Goal: Task Accomplishment & Management: Manage account settings

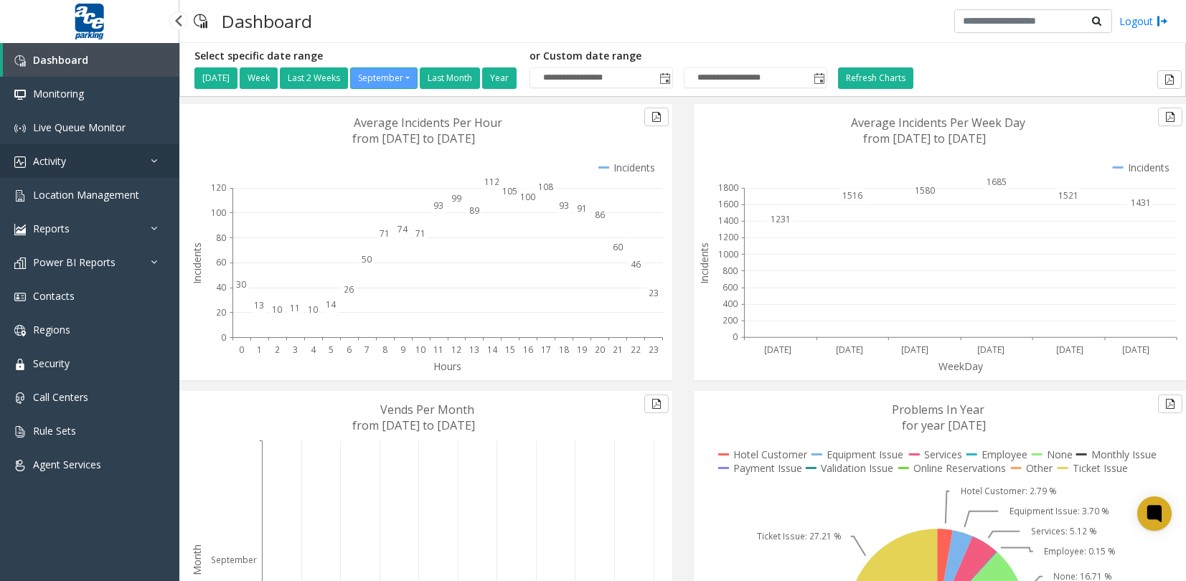
click at [47, 161] on span "Activity" at bounding box center [49, 161] width 33 height 14
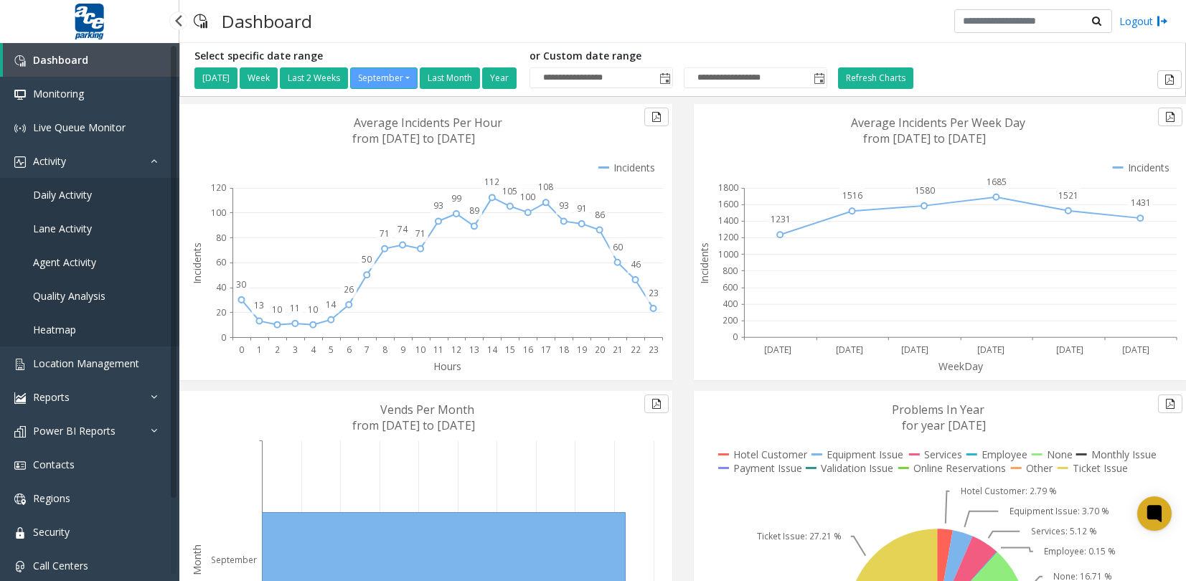
click at [77, 263] on span "Agent Activity" at bounding box center [64, 262] width 63 height 14
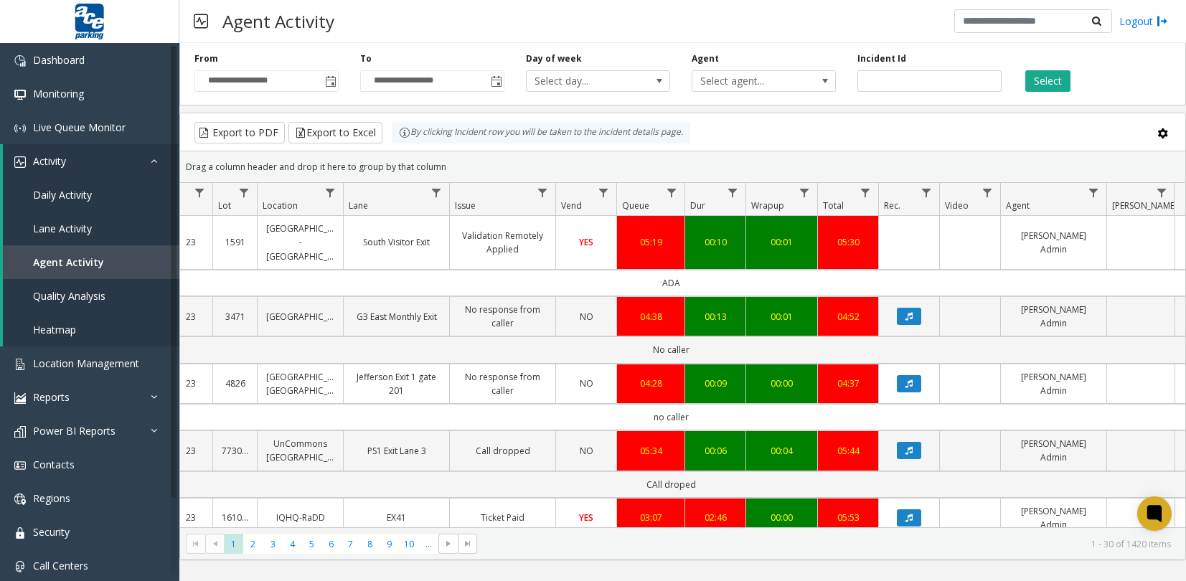
drag, startPoint x: 1095, startPoint y: 577, endPoint x: 1078, endPoint y: 577, distance: 16.5
click at [1094, 577] on div "**********" at bounding box center [682, 312] width 1006 height 538
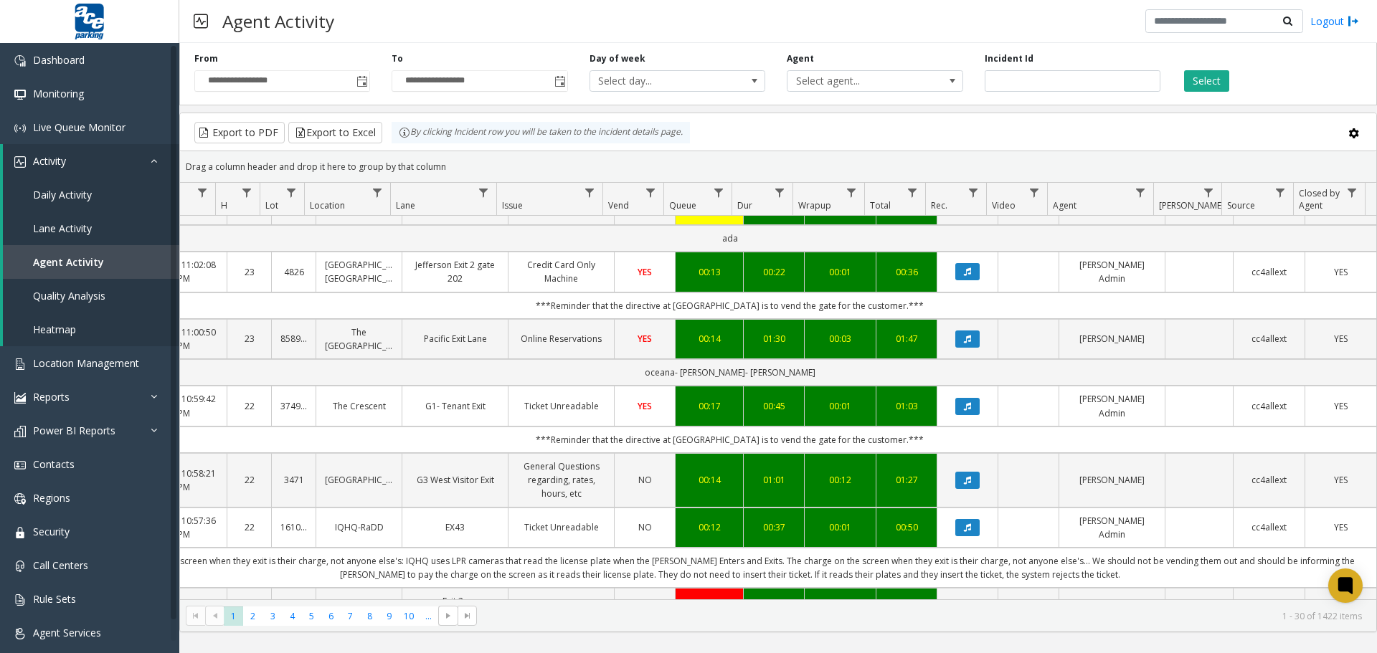
scroll to position [1054, 131]
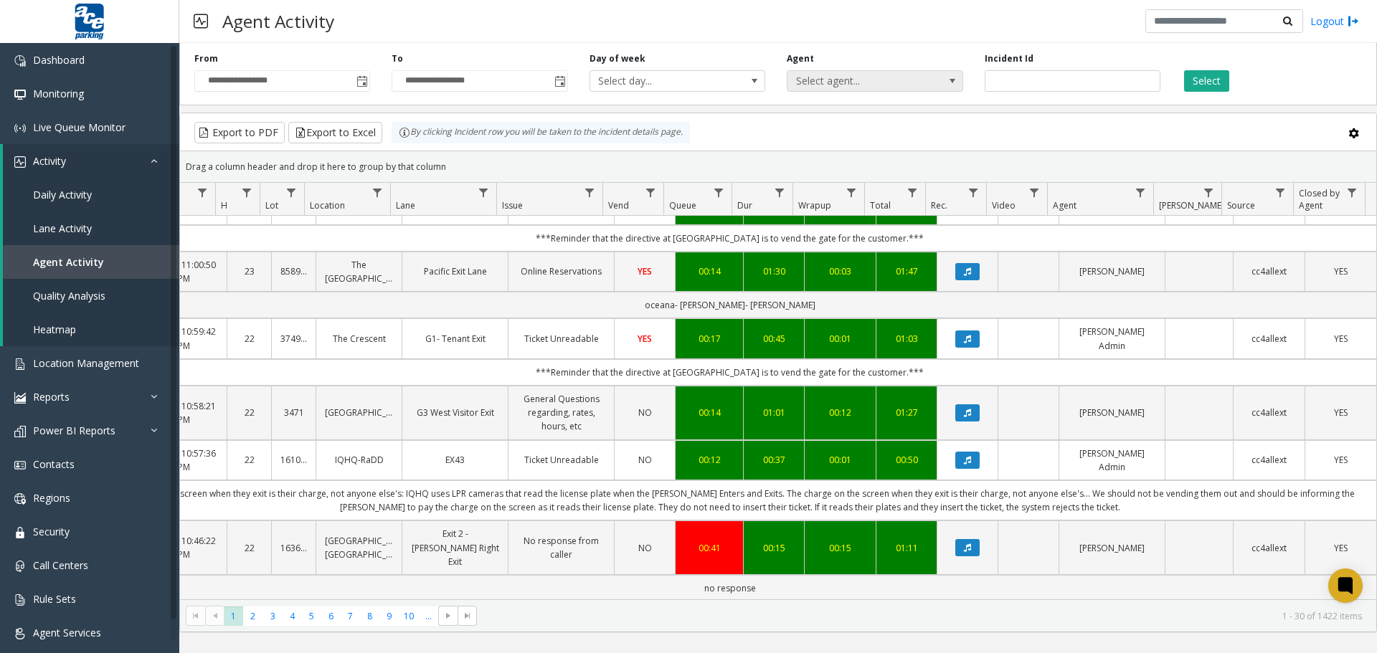
click at [878, 84] on span "Select agent..." at bounding box center [858, 81] width 140 height 20
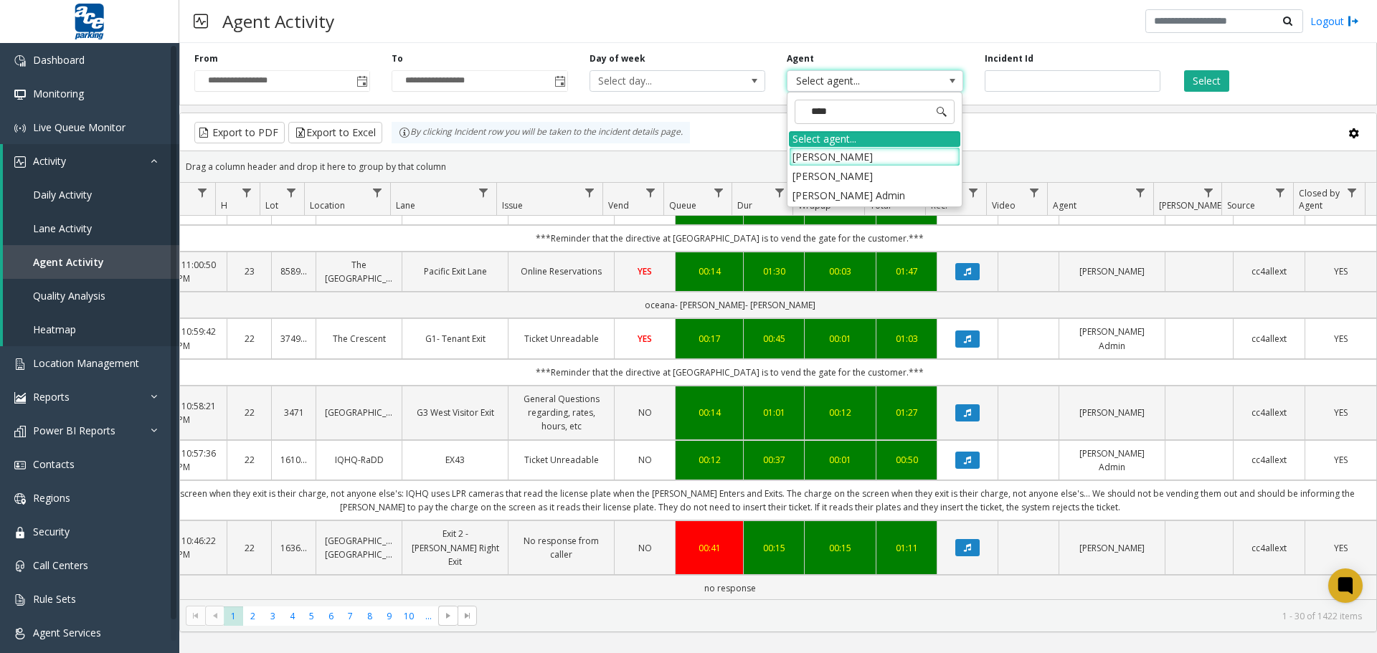
type input "*****"
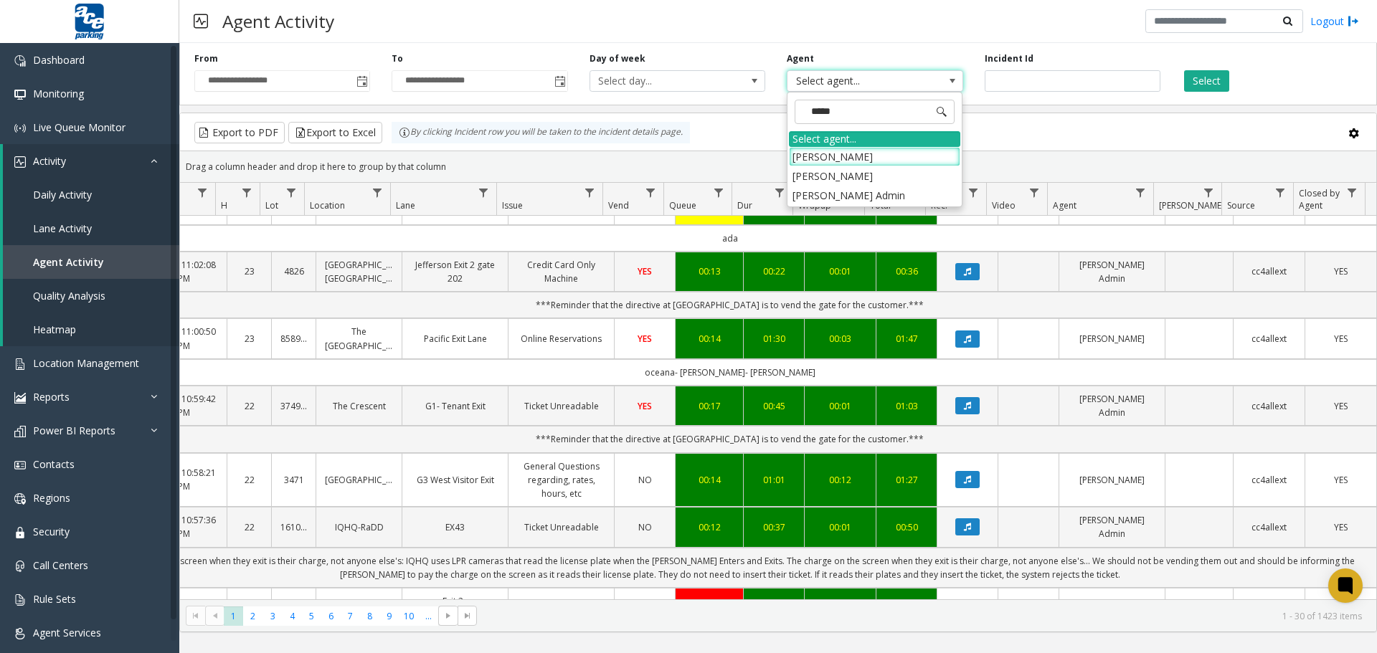
click at [879, 189] on li "[PERSON_NAME] Admin" at bounding box center [874, 195] width 171 height 19
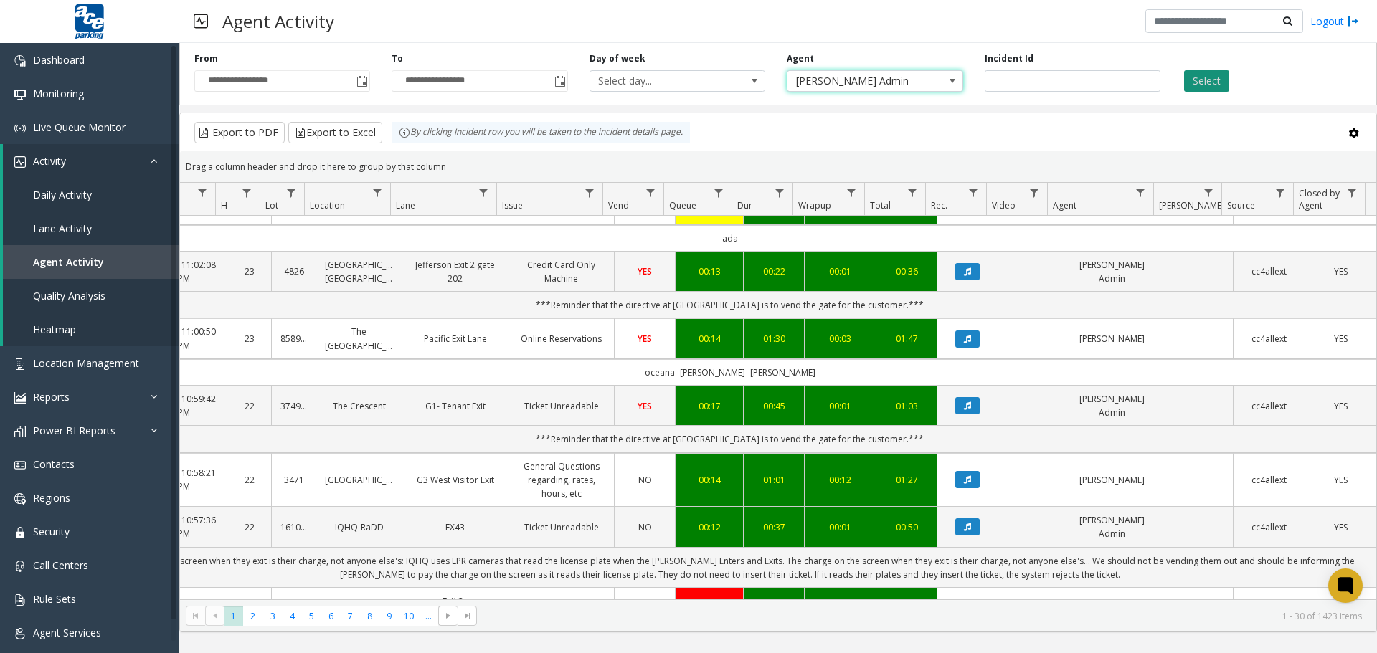
click at [1185, 82] on button "Select" at bounding box center [1206, 81] width 45 height 22
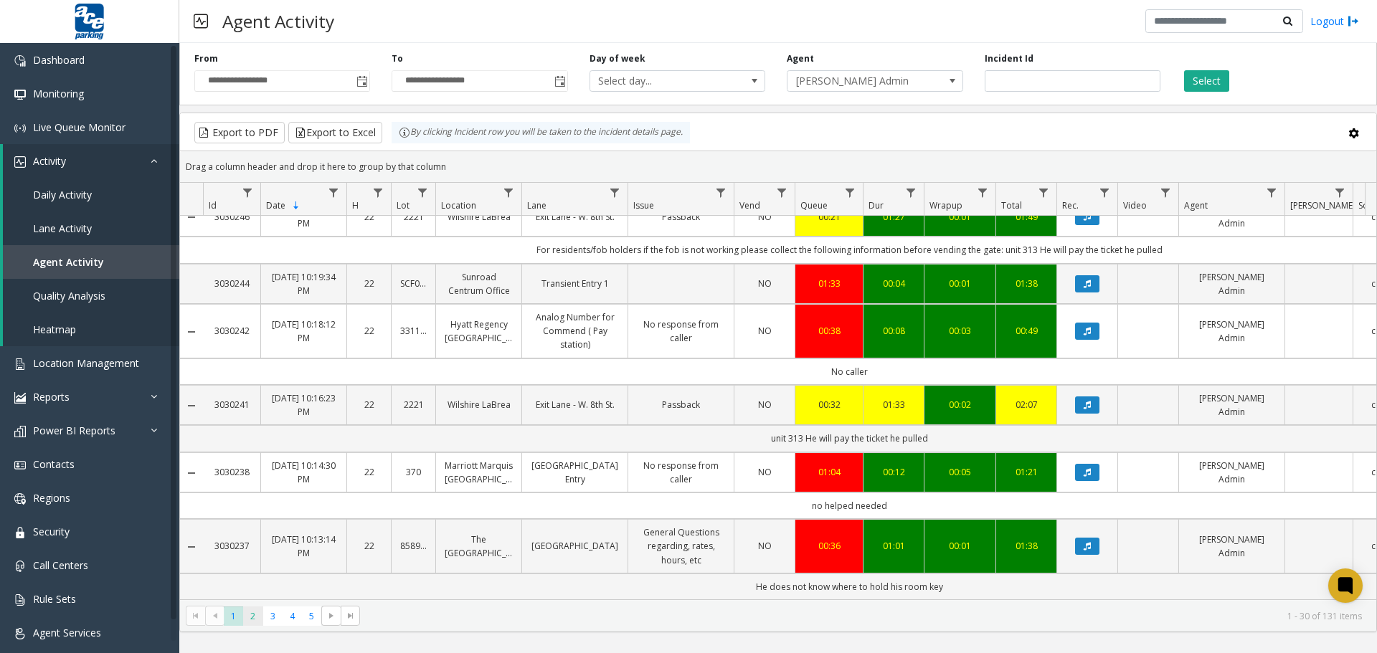
click at [257, 580] on span "2" at bounding box center [252, 616] width 19 height 19
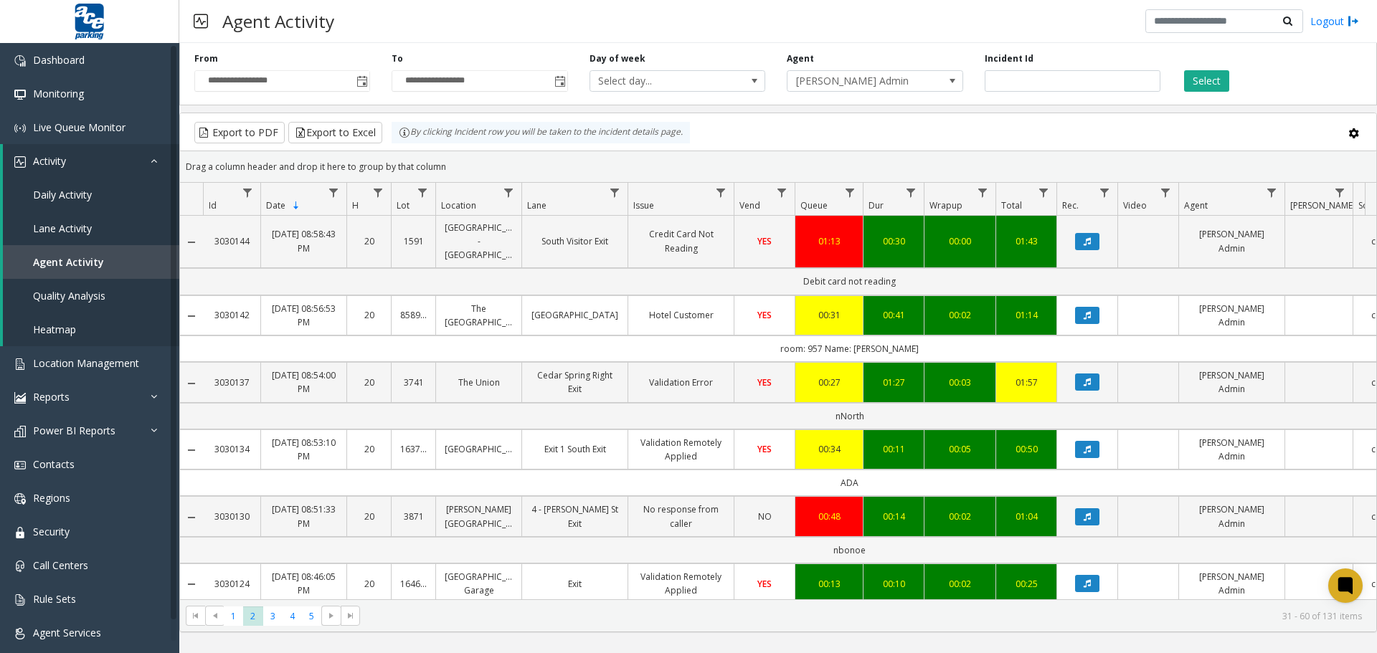
scroll to position [1793, 0]
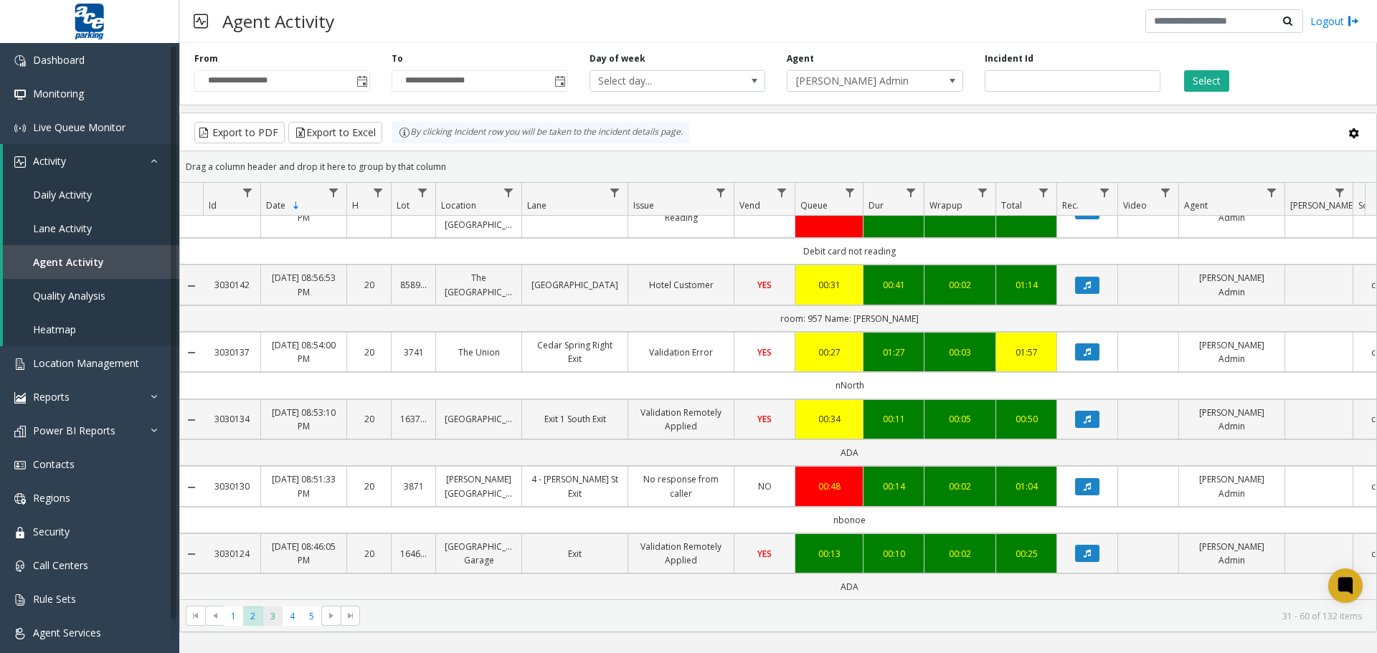
click at [278, 580] on span "3" at bounding box center [272, 616] width 19 height 19
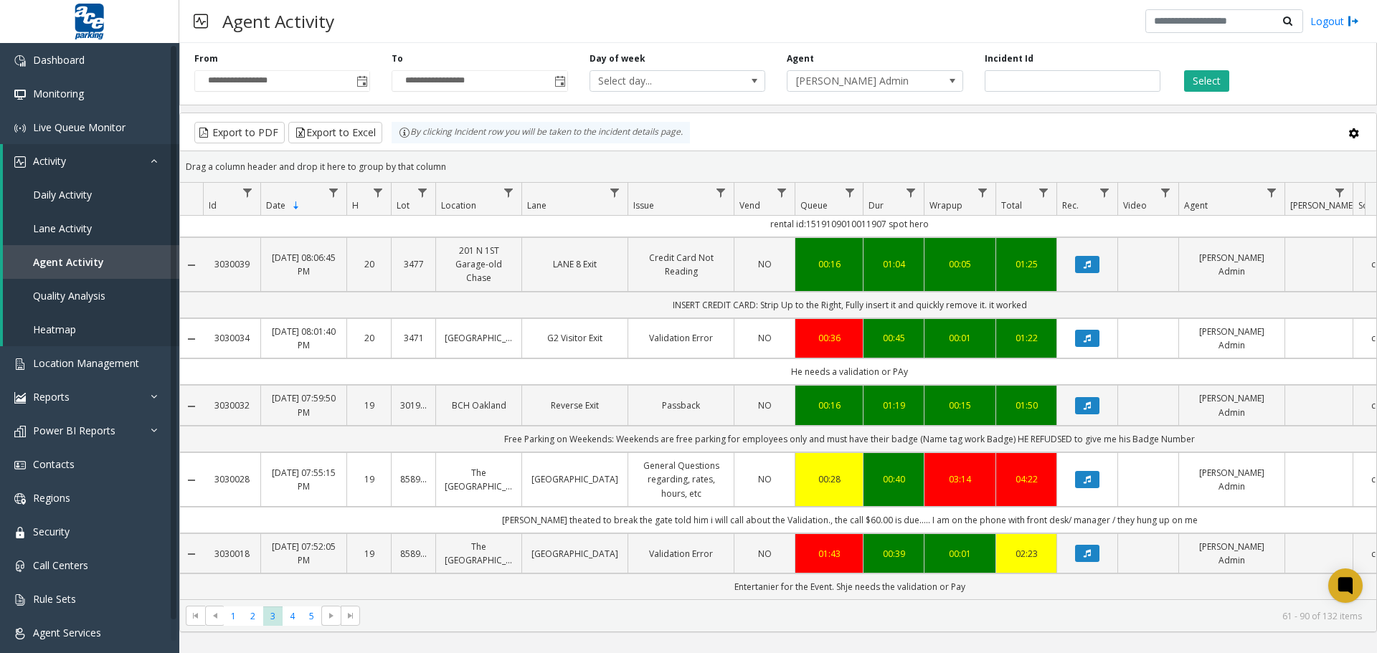
scroll to position [1724, 0]
click at [288, 580] on span "4" at bounding box center [292, 616] width 19 height 19
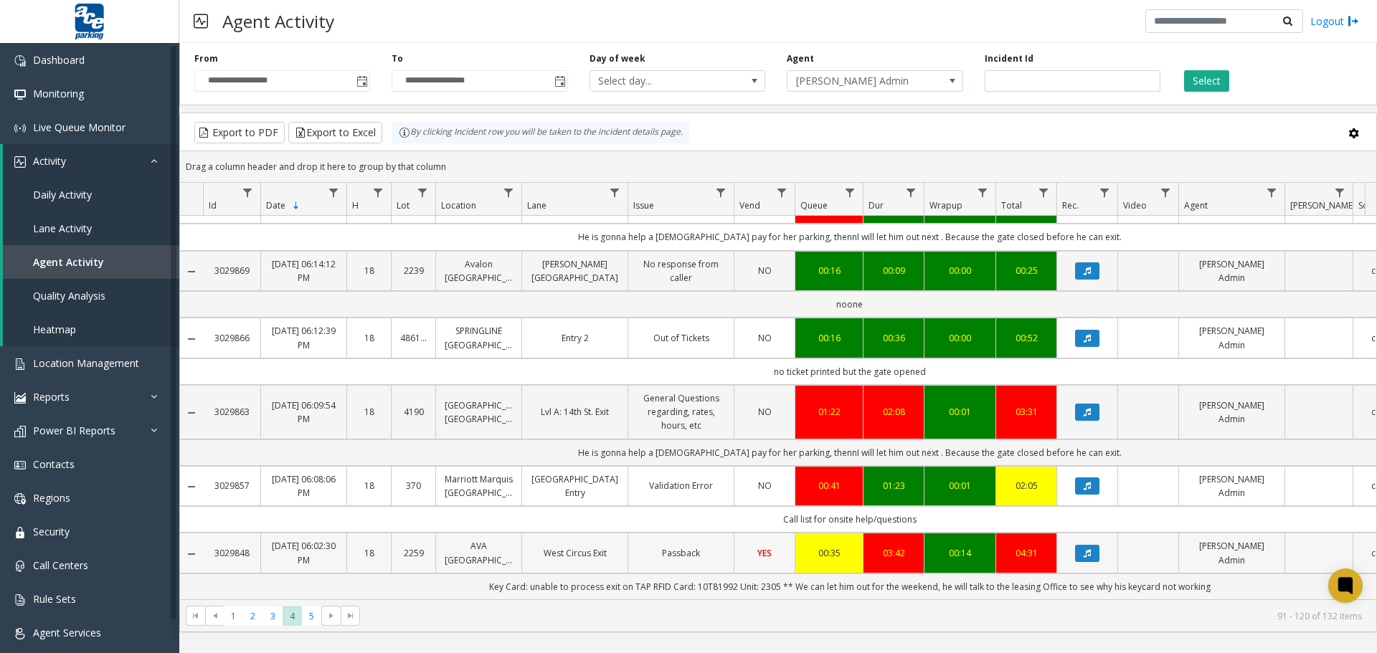
scroll to position [1833, 0]
click at [315, 580] on span "5" at bounding box center [311, 616] width 19 height 19
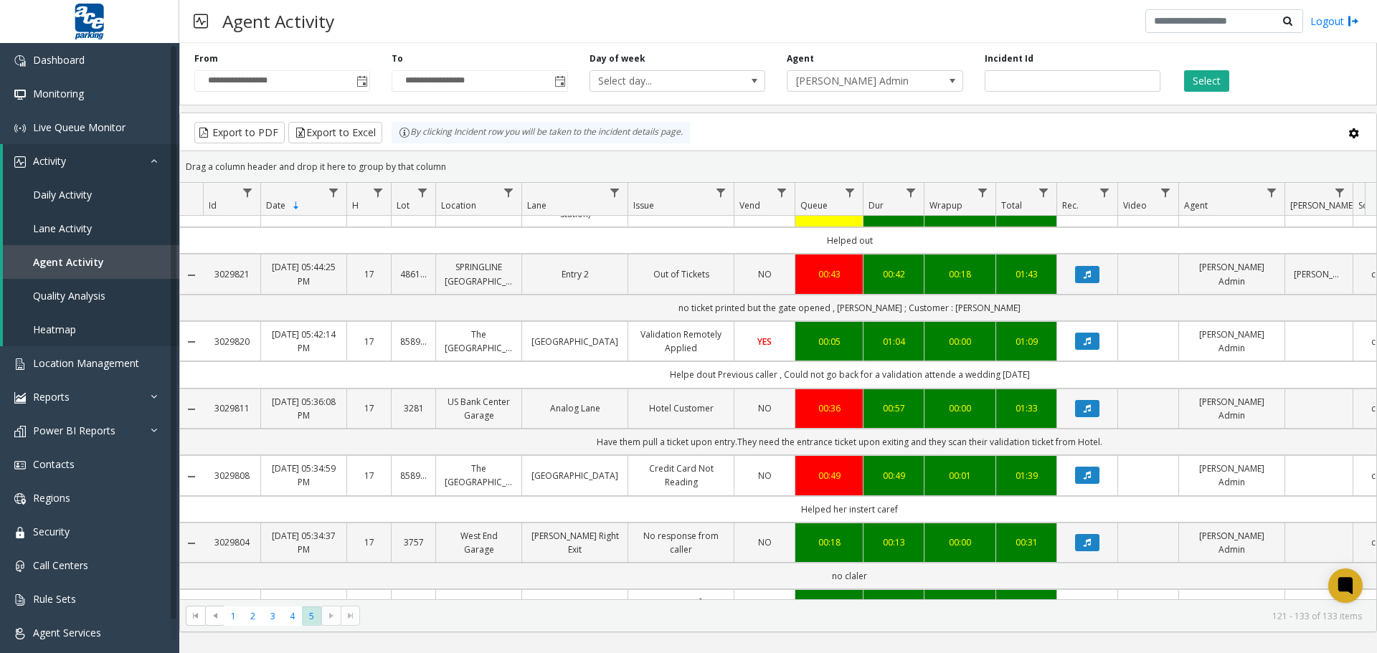
scroll to position [581, 0]
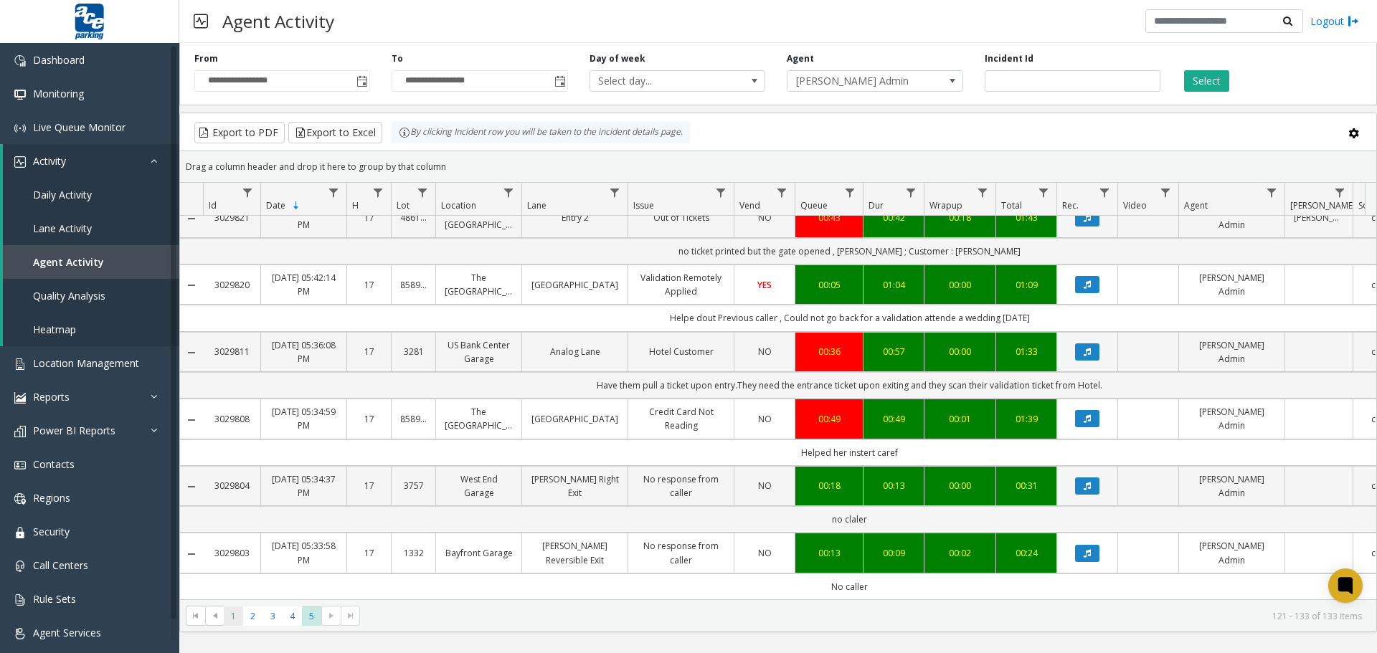
click at [232, 580] on span "1" at bounding box center [233, 616] width 19 height 19
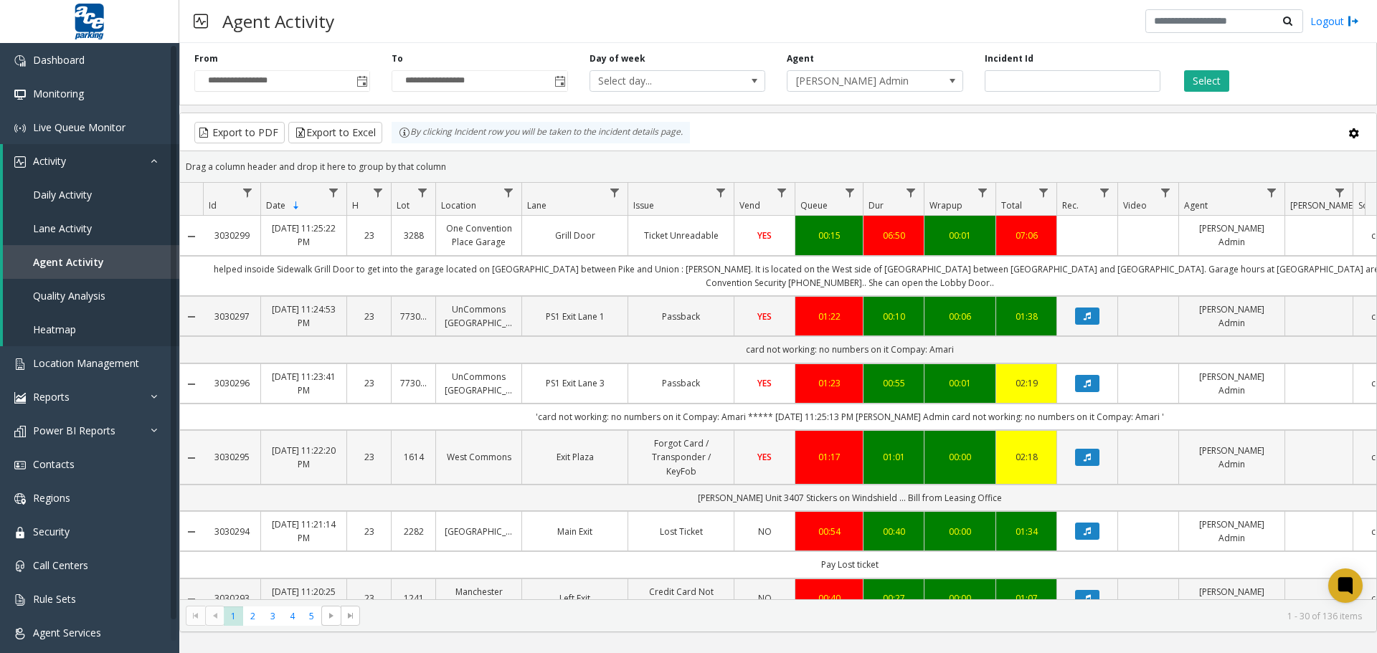
scroll to position [287, 0]
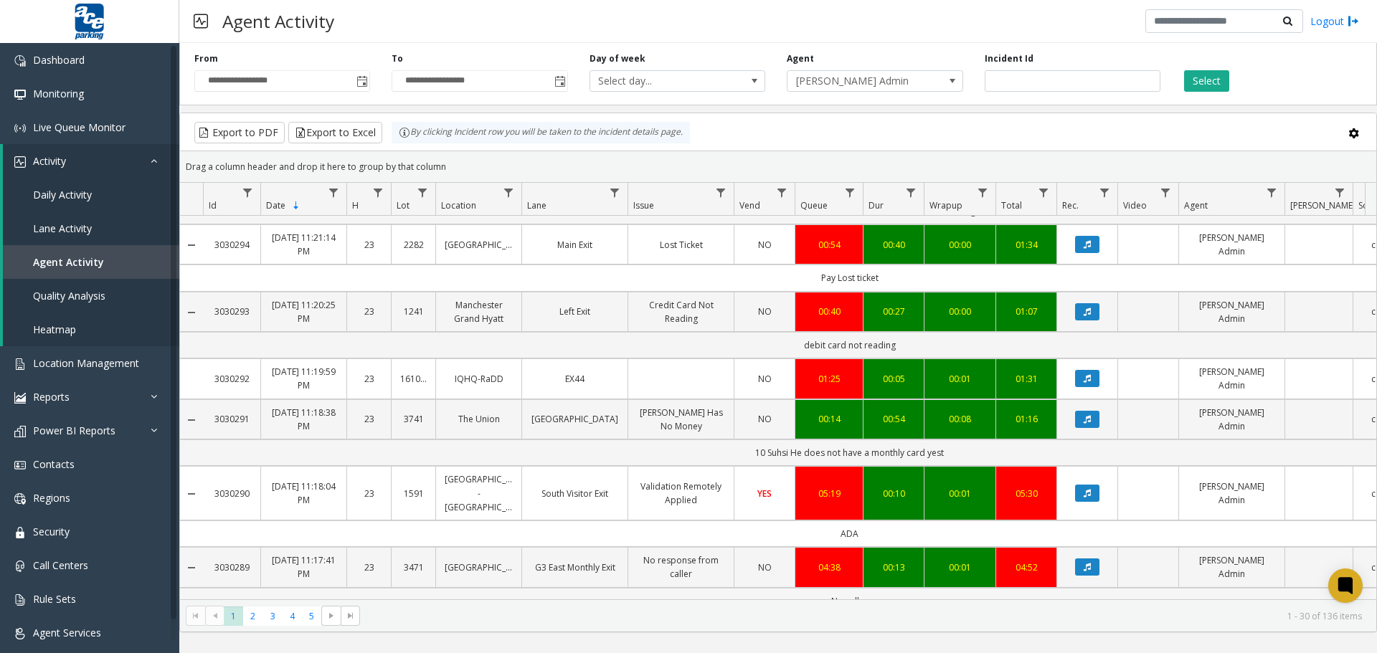
click at [442, 580] on td "No caller" at bounding box center [849, 601] width 1293 height 27
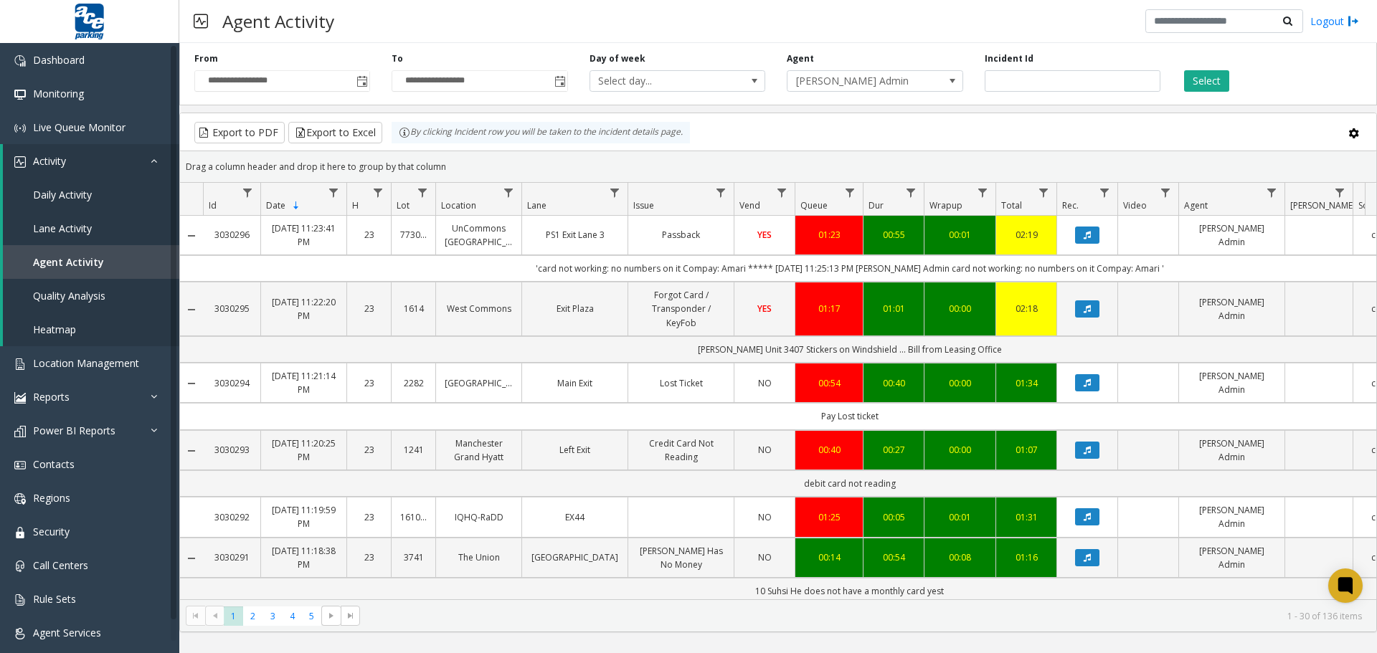
scroll to position [0, 0]
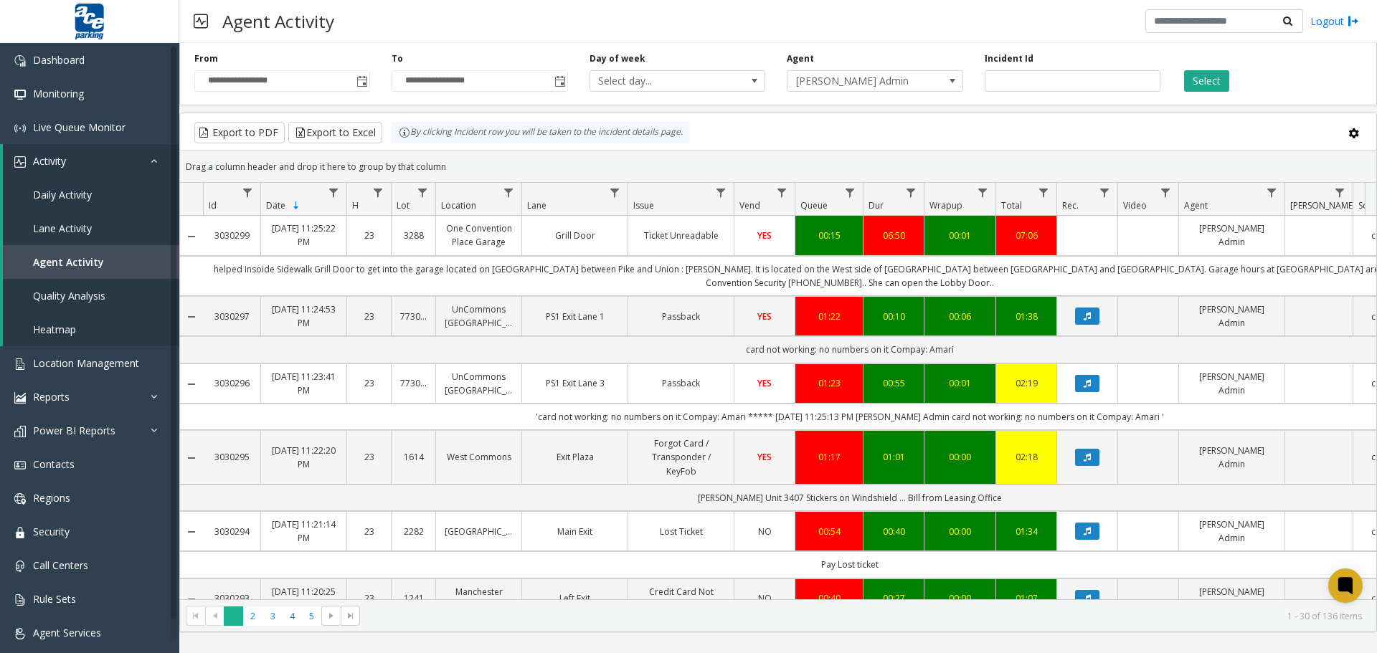
click at [232, 580] on span "1" at bounding box center [233, 616] width 19 height 19
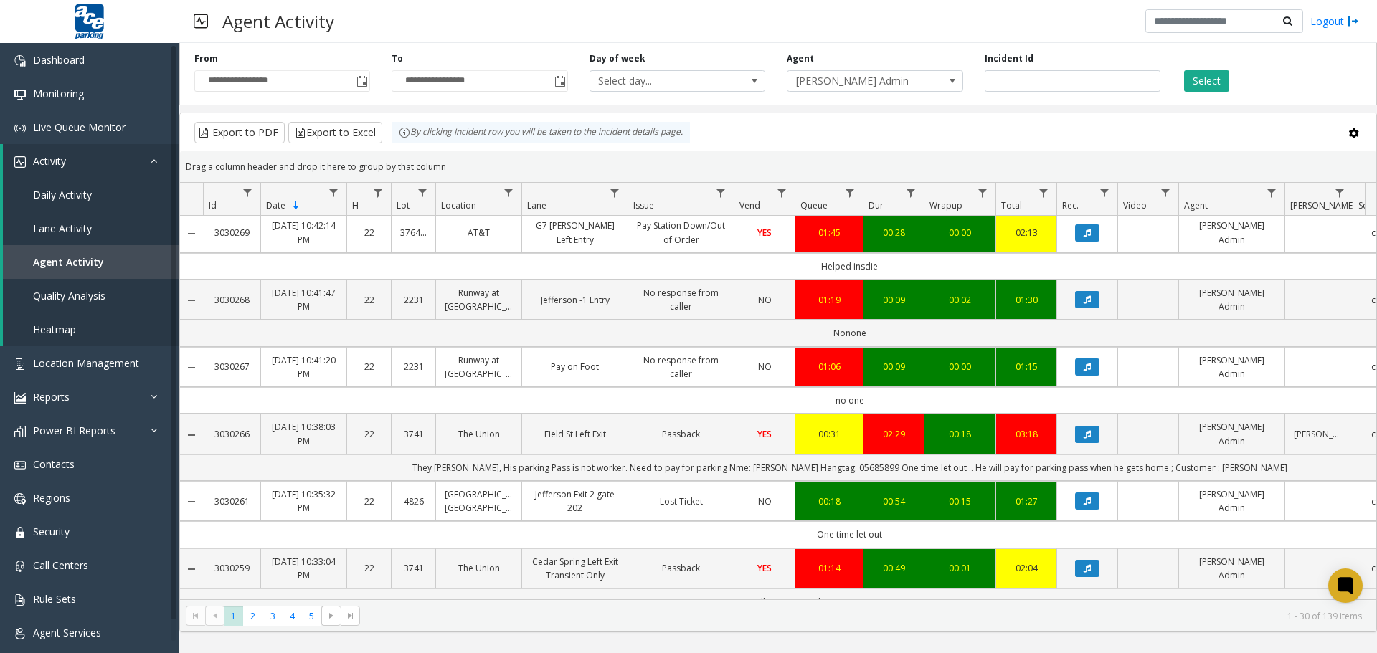
scroll to position [1737, 0]
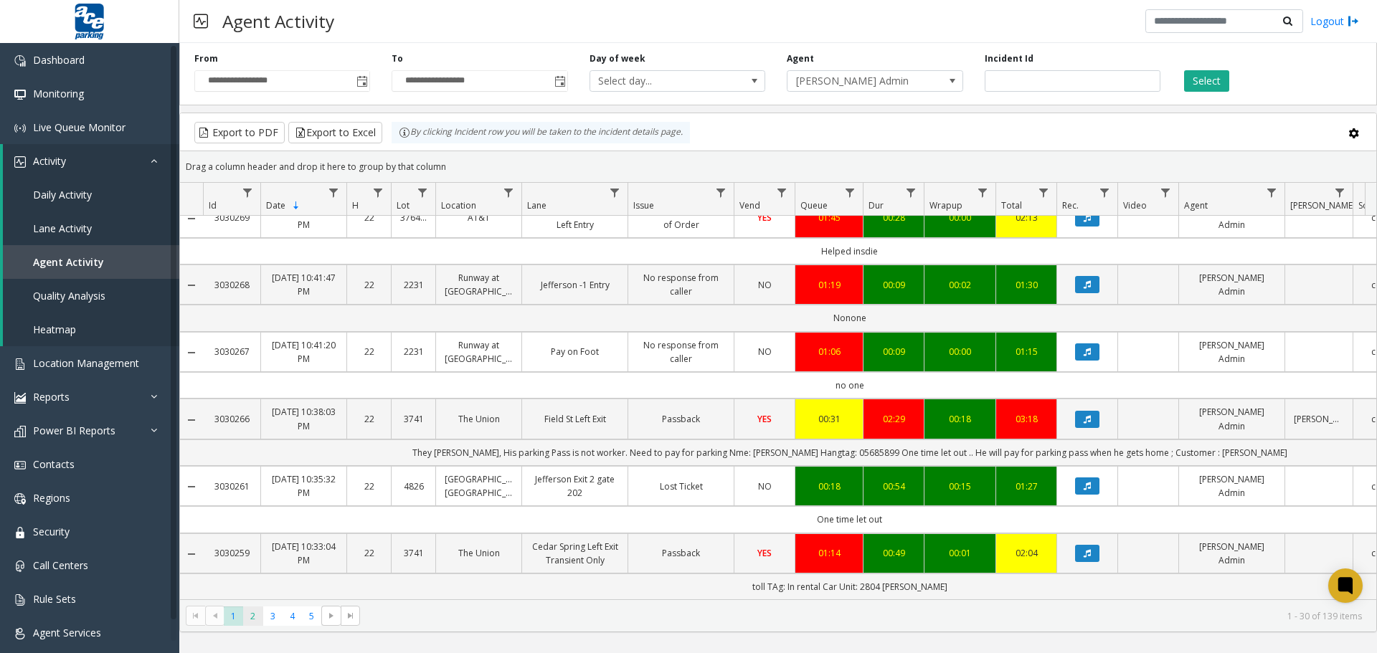
click at [250, 580] on span "2" at bounding box center [252, 616] width 19 height 19
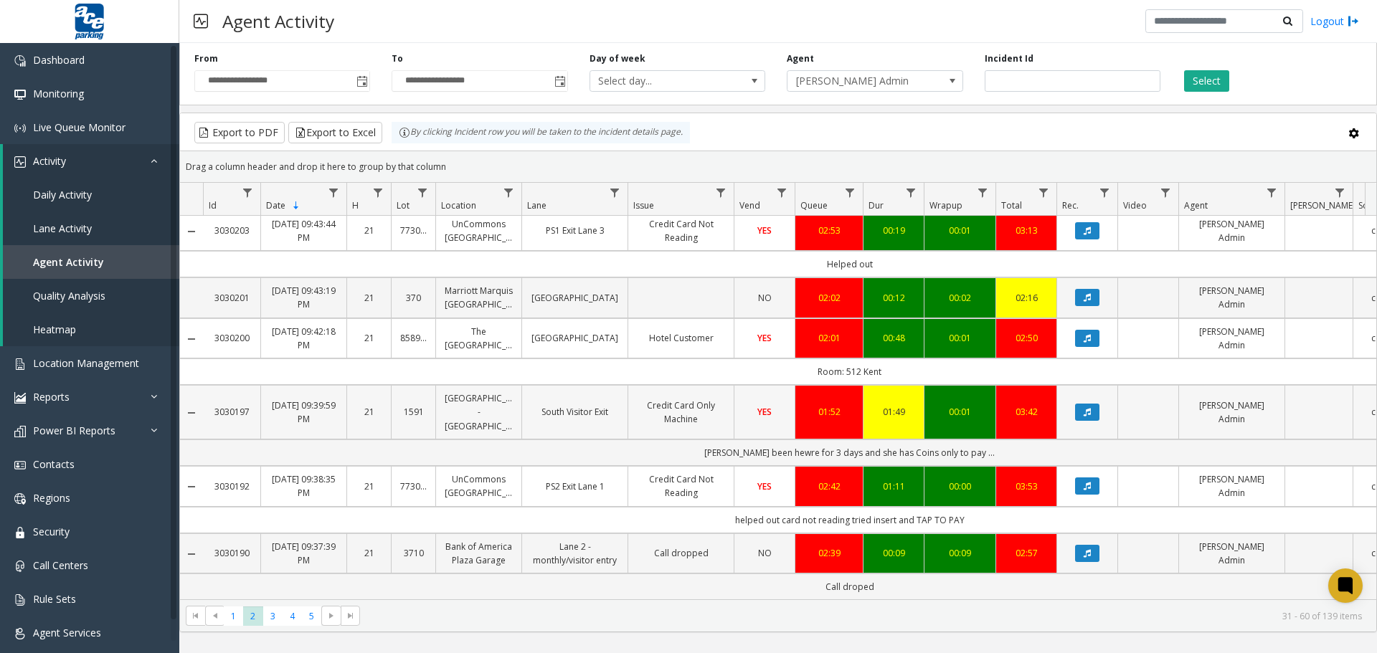
scroll to position [1767, 0]
click at [273, 580] on span "3" at bounding box center [272, 616] width 19 height 19
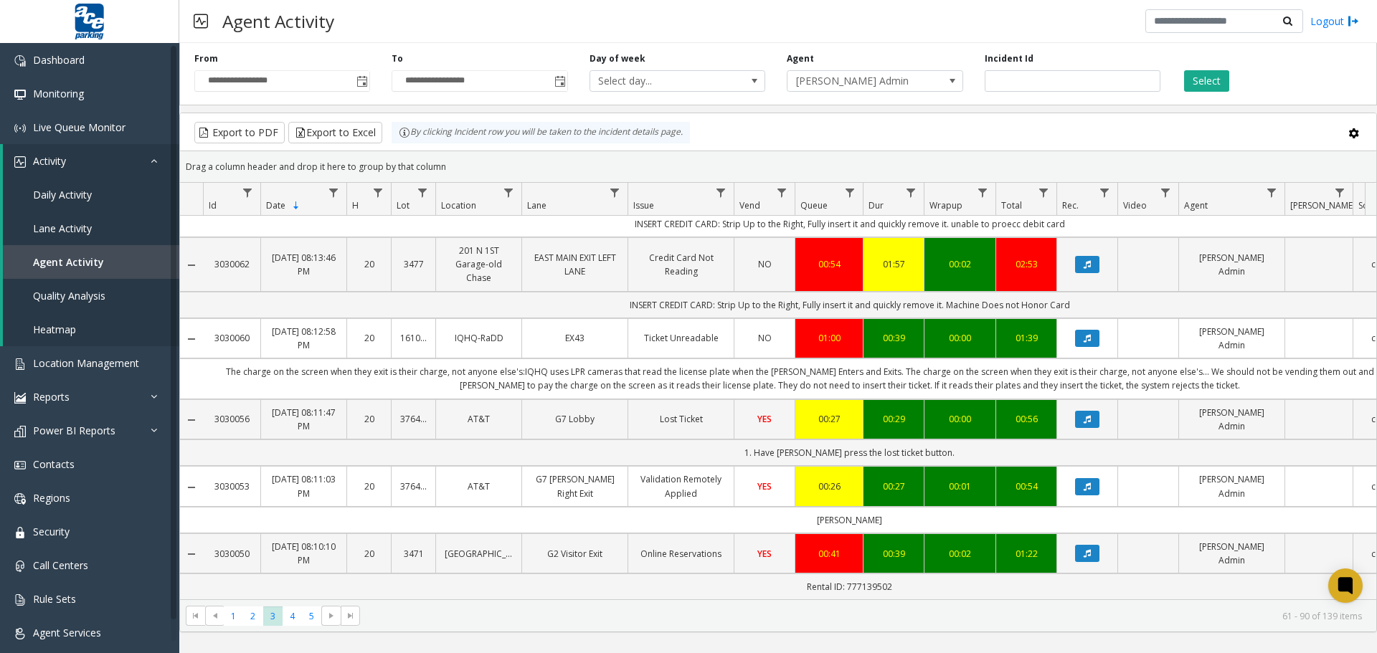
scroll to position [1724, 0]
click at [300, 580] on span "4" at bounding box center [292, 616] width 19 height 19
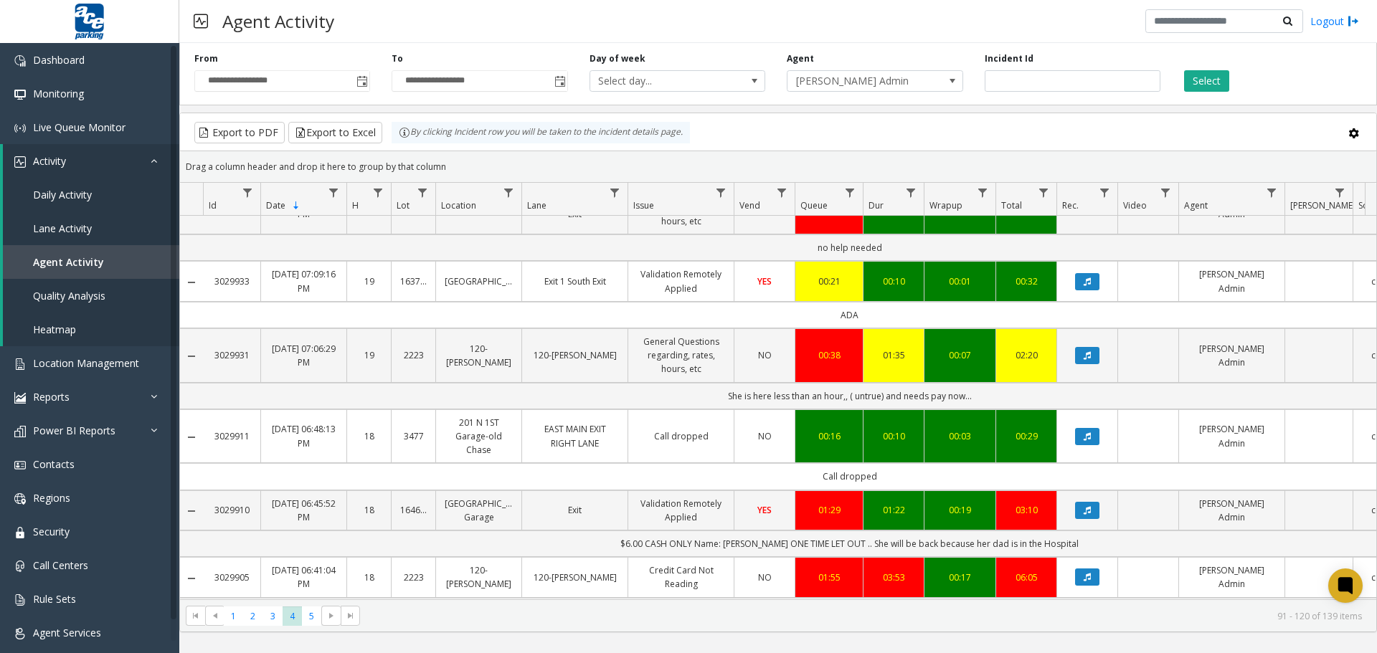
scroll to position [1846, 0]
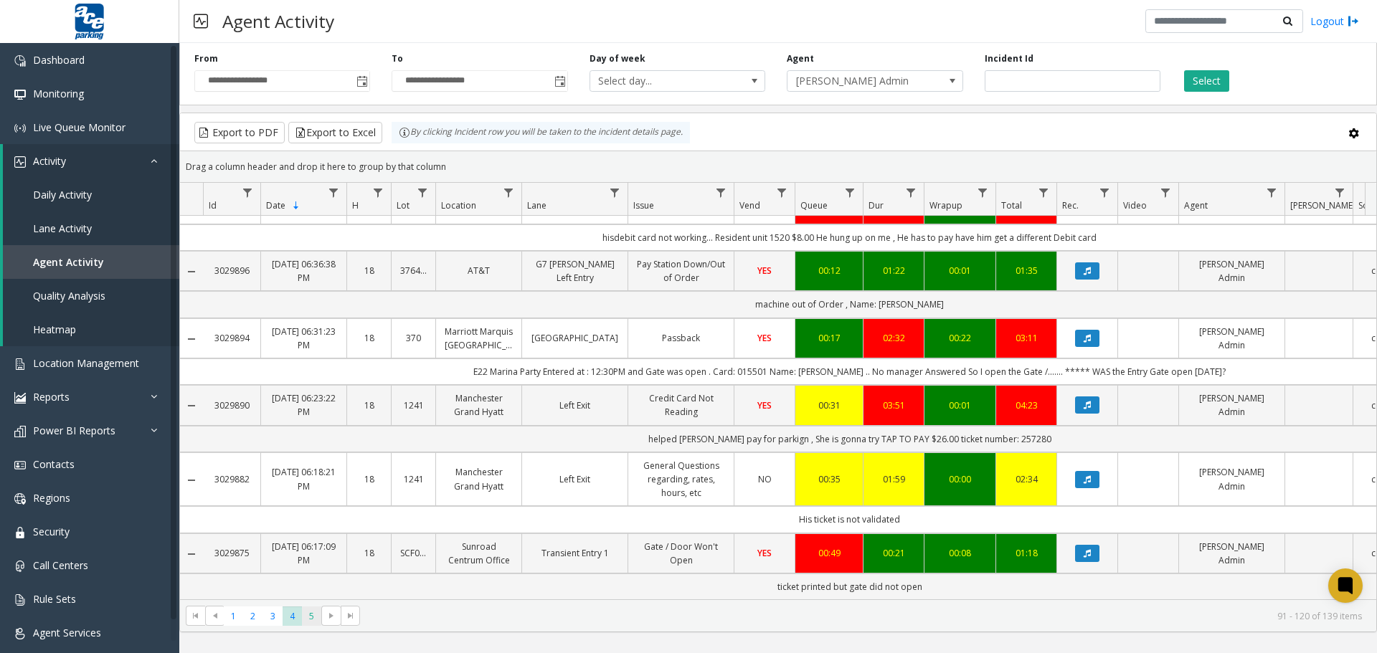
click at [313, 580] on span "5" at bounding box center [311, 616] width 19 height 19
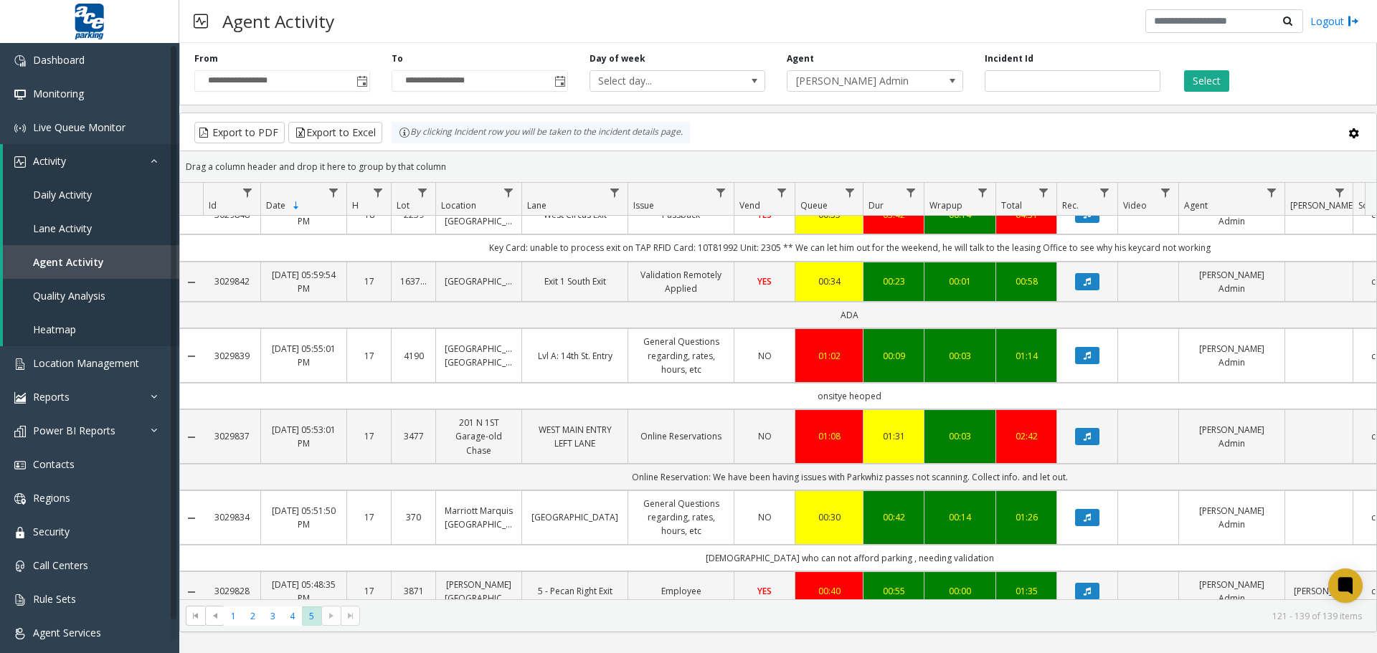
scroll to position [1011, 0]
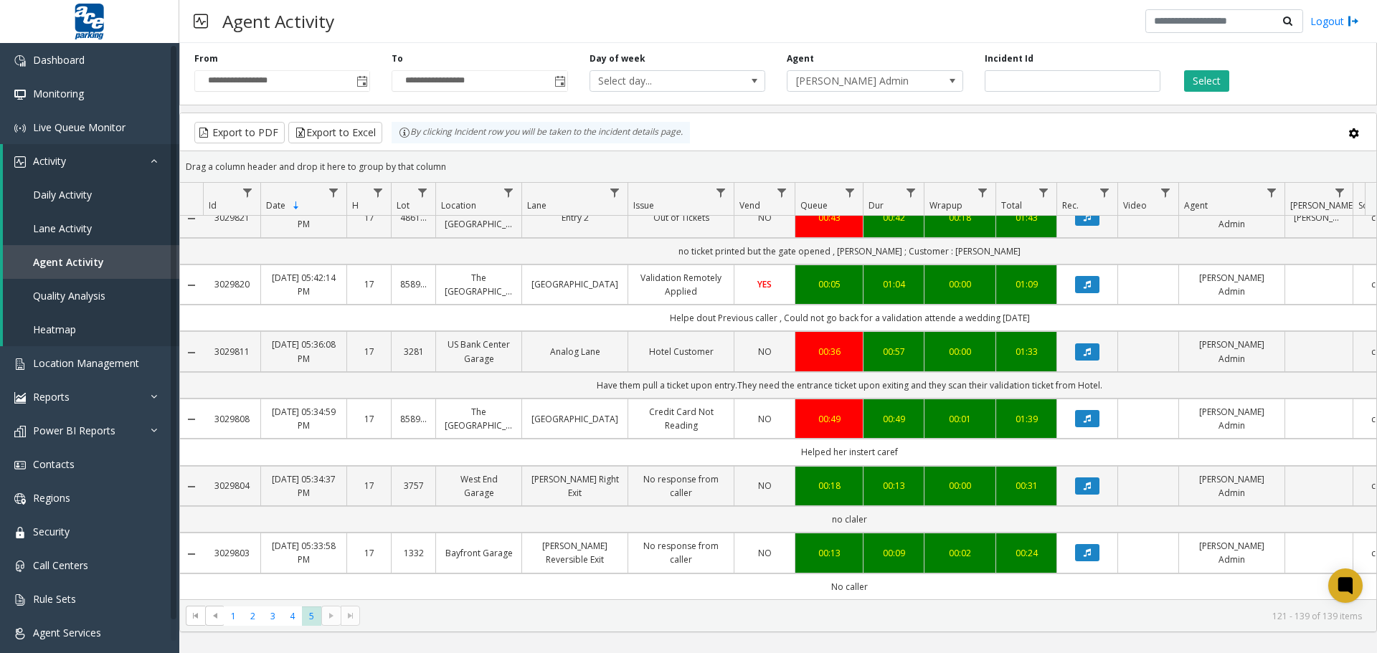
click at [332, 580] on kendo-pager-next-buttons at bounding box center [340, 616] width 39 height 20
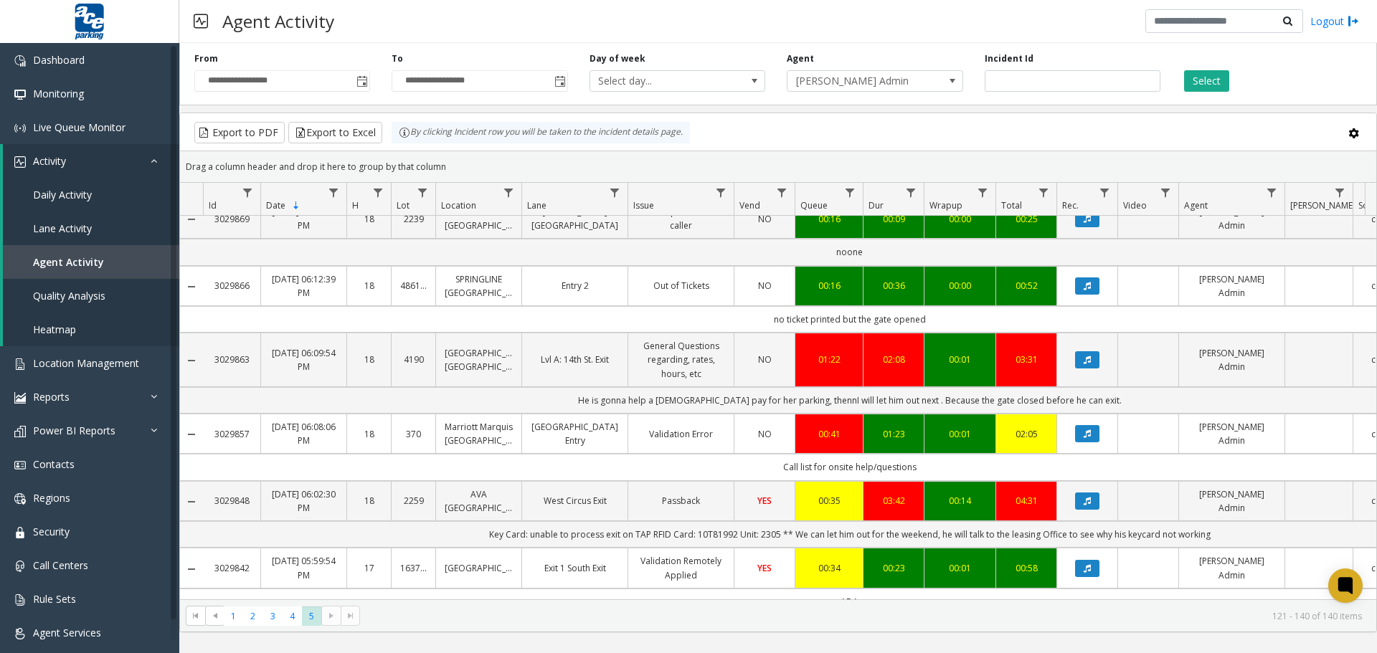
scroll to position [0, 0]
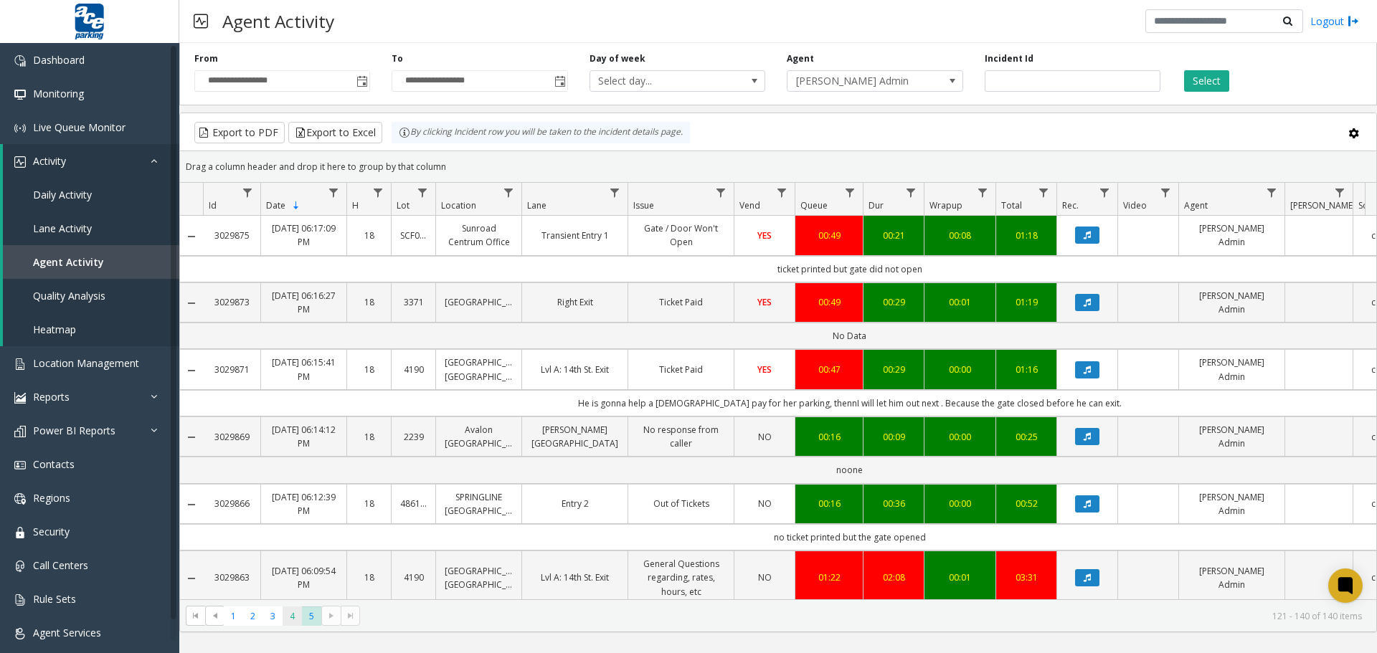
click at [296, 580] on span "4" at bounding box center [292, 616] width 19 height 19
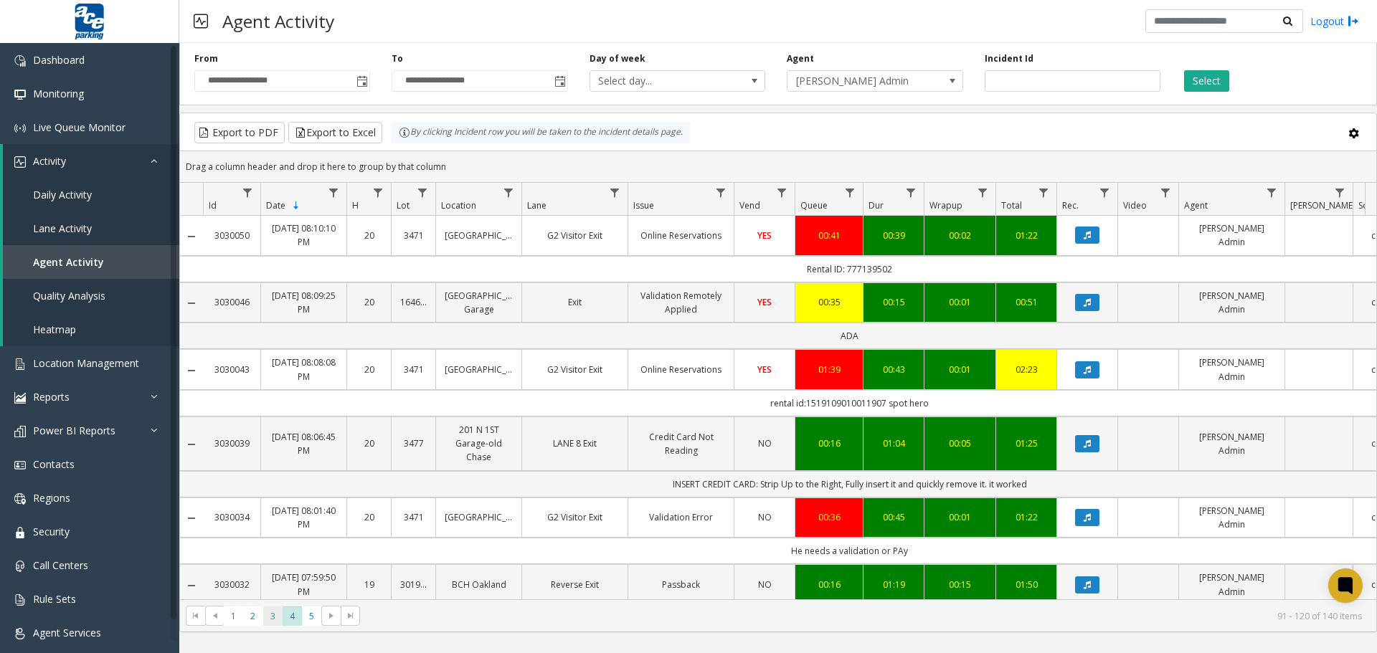
click at [275, 580] on span "3" at bounding box center [272, 616] width 19 height 19
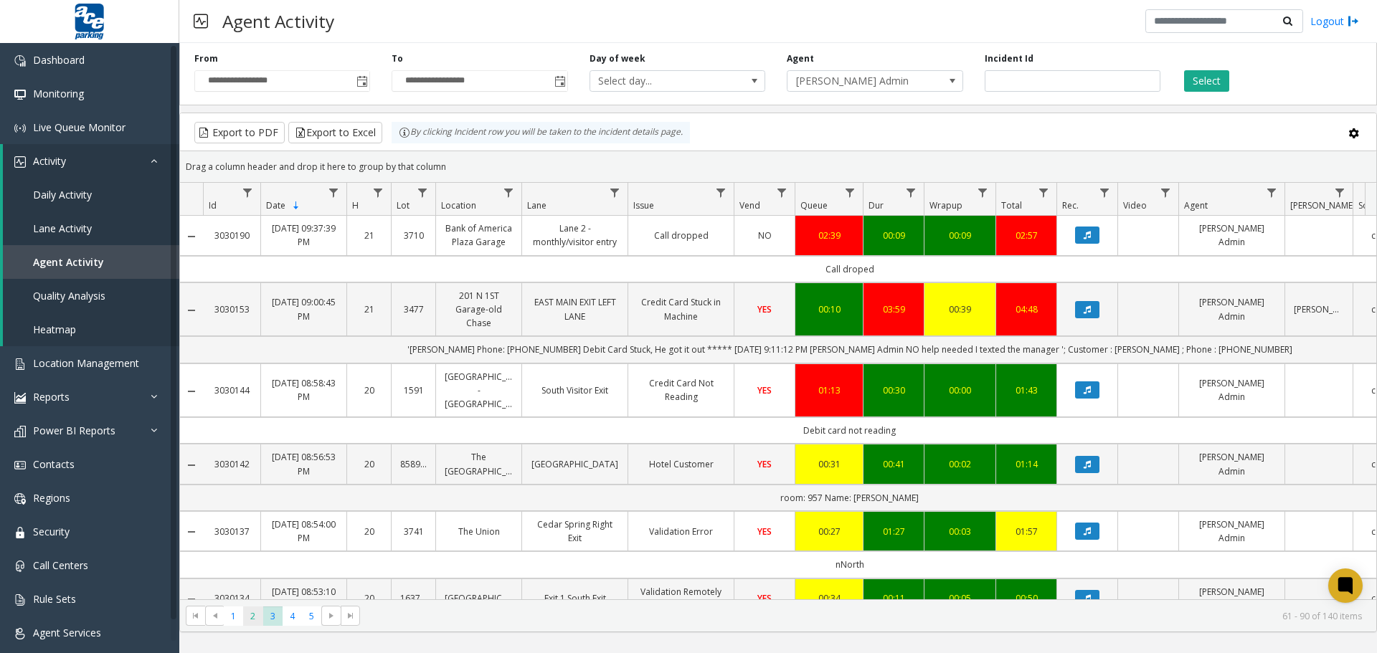
click at [249, 580] on span "2" at bounding box center [252, 616] width 19 height 19
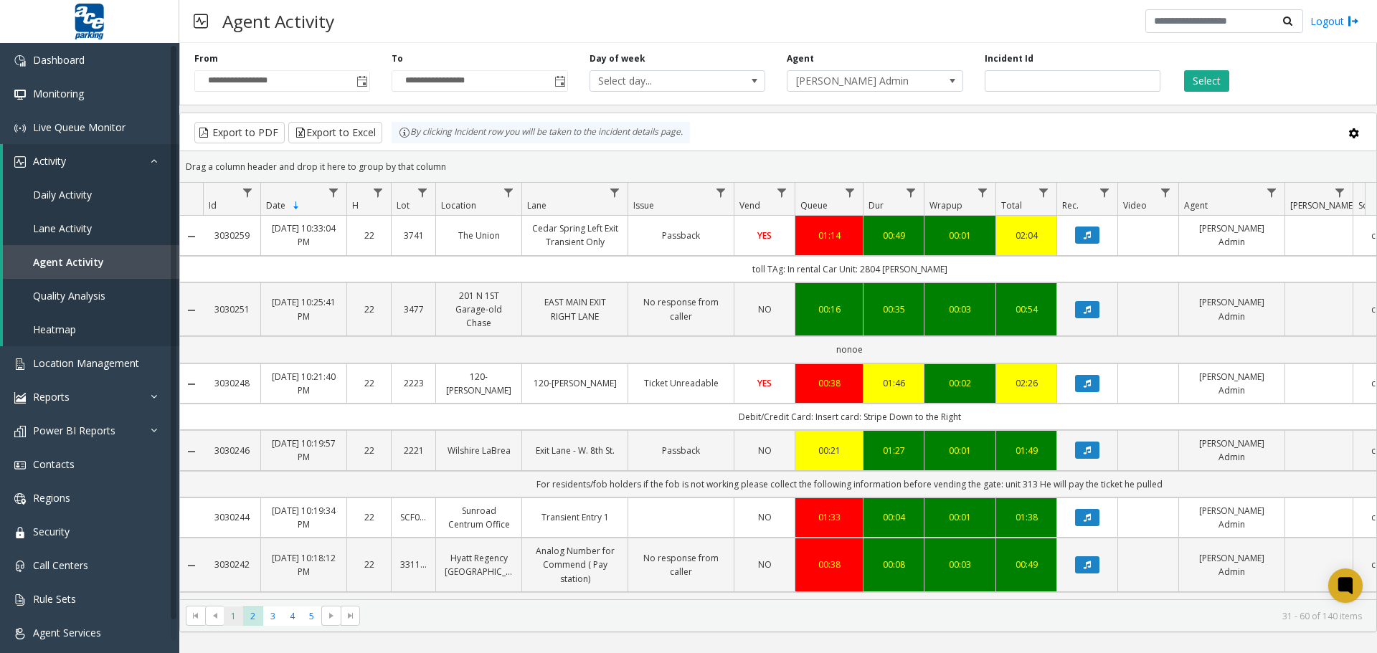
click at [229, 580] on span "1" at bounding box center [233, 616] width 19 height 19
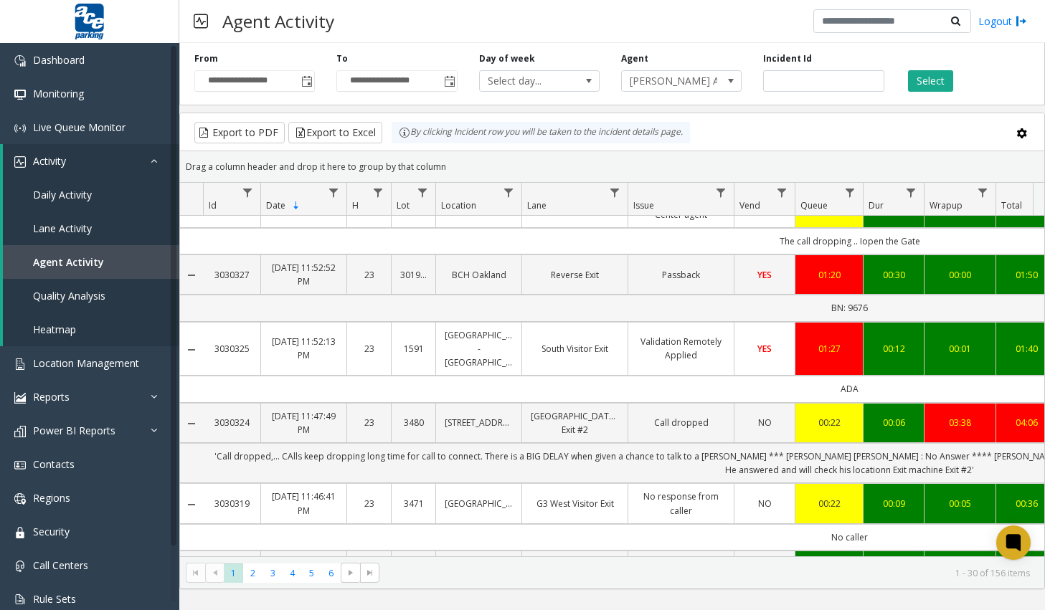
scroll to position [303, 0]
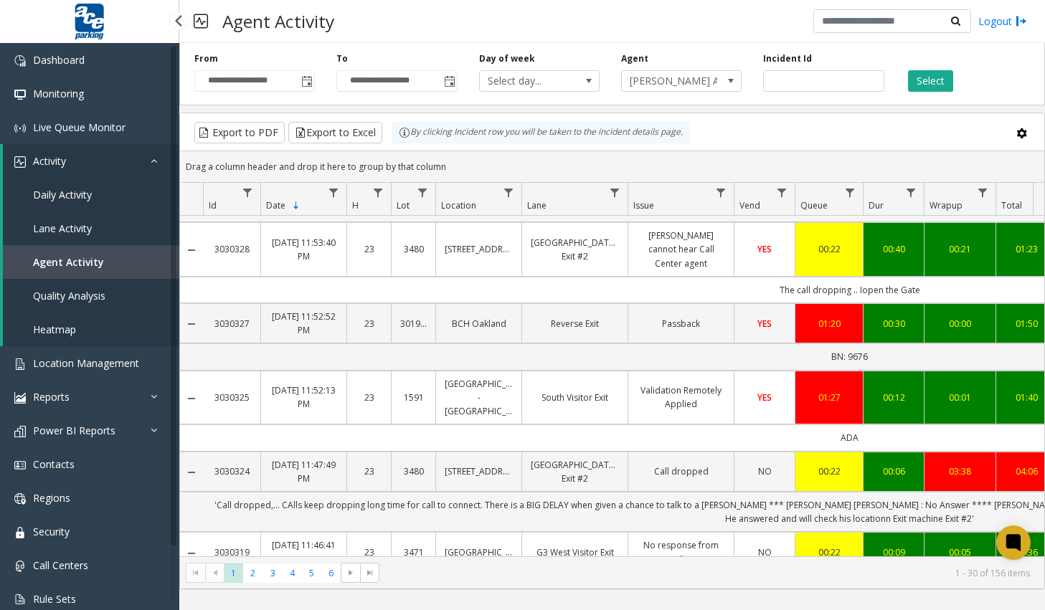
click at [70, 258] on span "Agent Activity" at bounding box center [68, 262] width 71 height 14
click at [65, 192] on span "Daily Activity" at bounding box center [62, 195] width 59 height 14
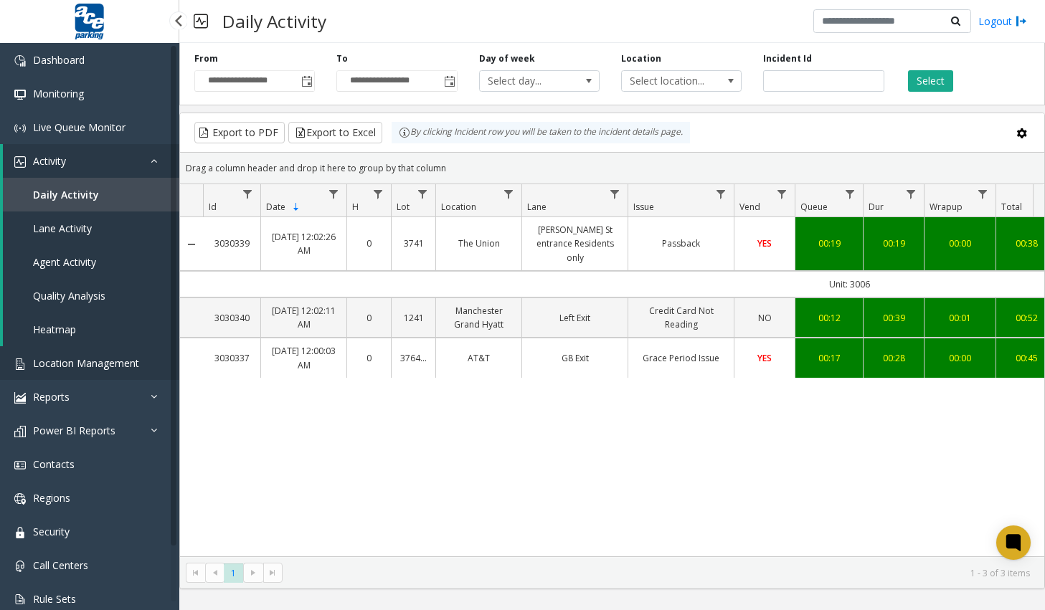
click at [116, 360] on span "Location Management" at bounding box center [86, 364] width 106 height 14
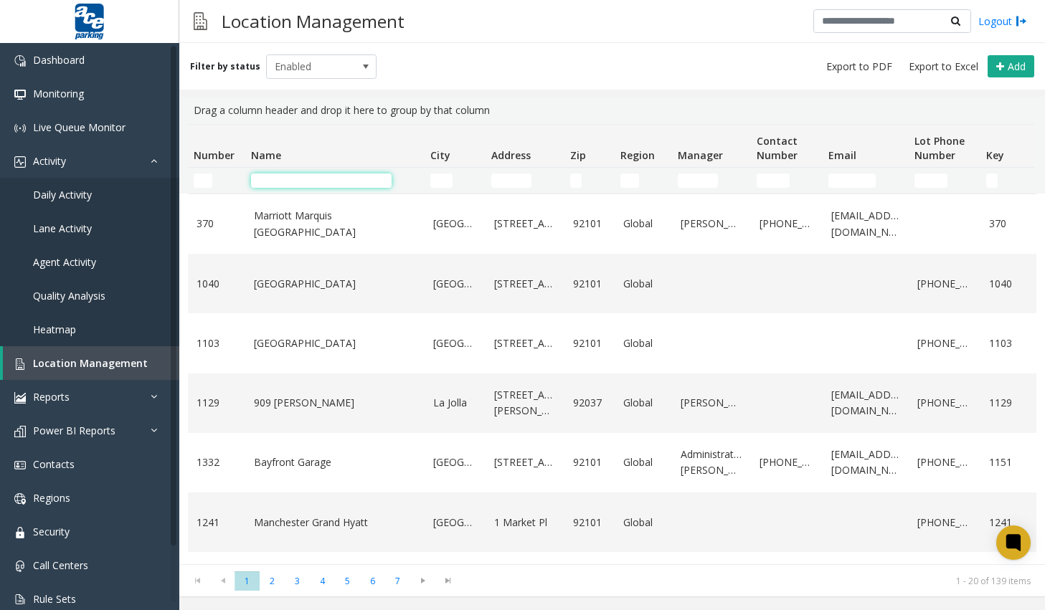
click at [341, 187] on input "Name Filter" at bounding box center [321, 181] width 141 height 14
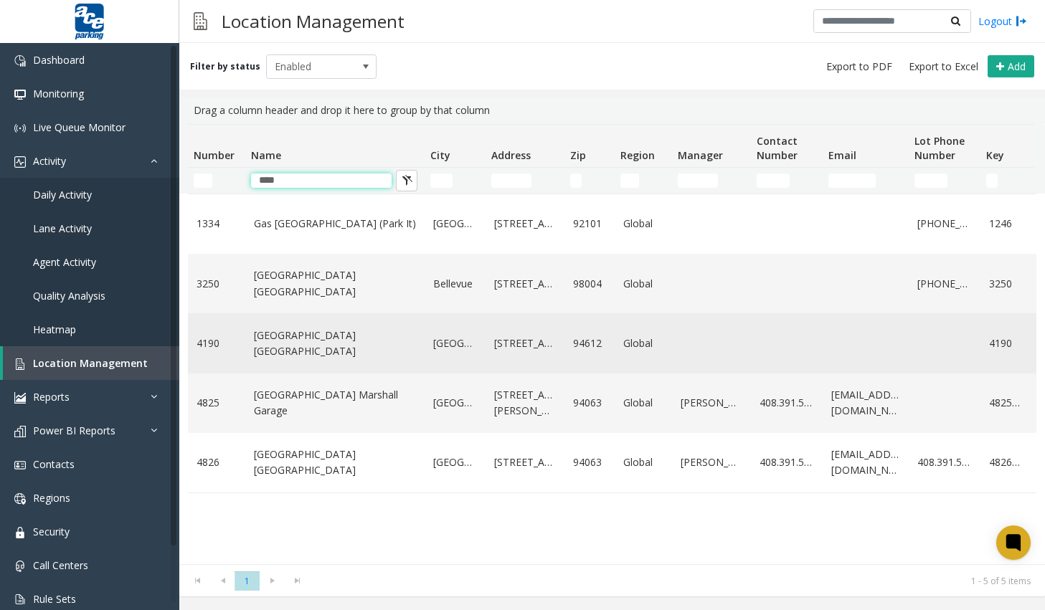
type input "****"
click at [339, 353] on td "[GEOGRAPHIC_DATA] [GEOGRAPHIC_DATA]" at bounding box center [334, 343] width 179 height 60
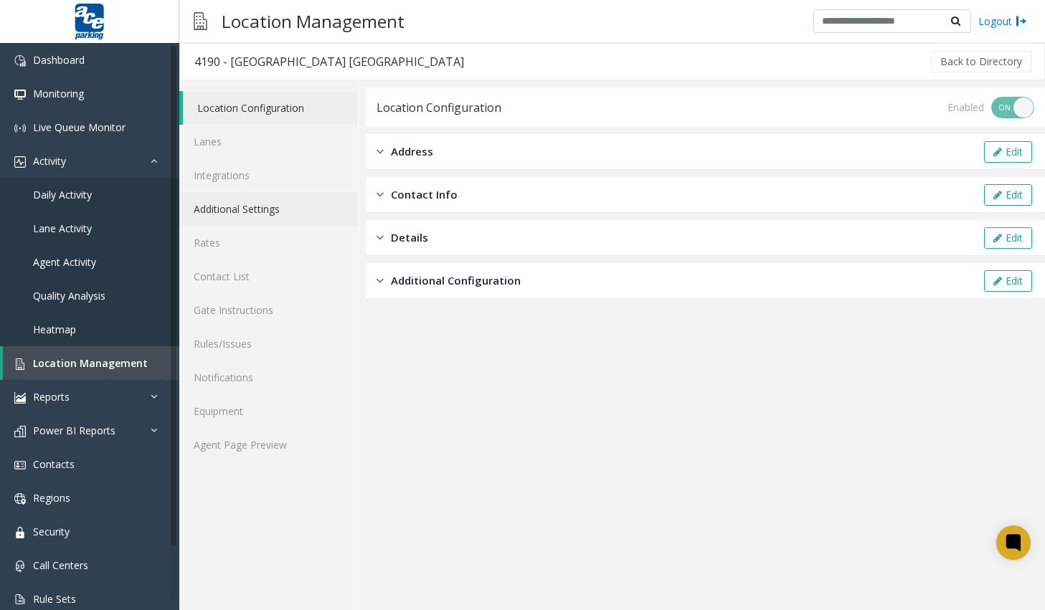
click at [264, 204] on link "Additional Settings" at bounding box center [268, 209] width 179 height 34
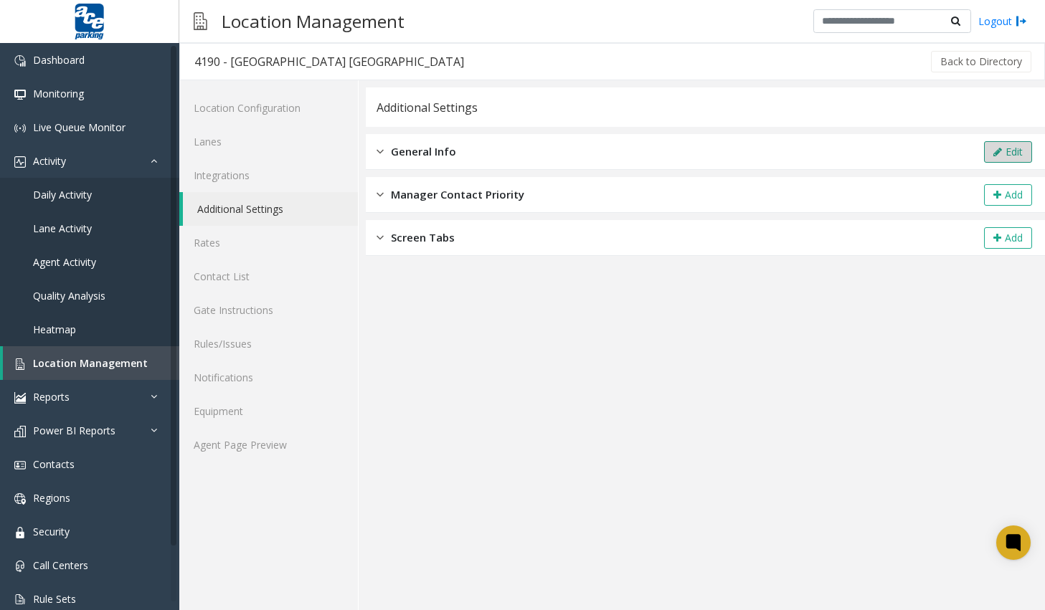
click at [988, 153] on button "Edit" at bounding box center [1008, 152] width 48 height 22
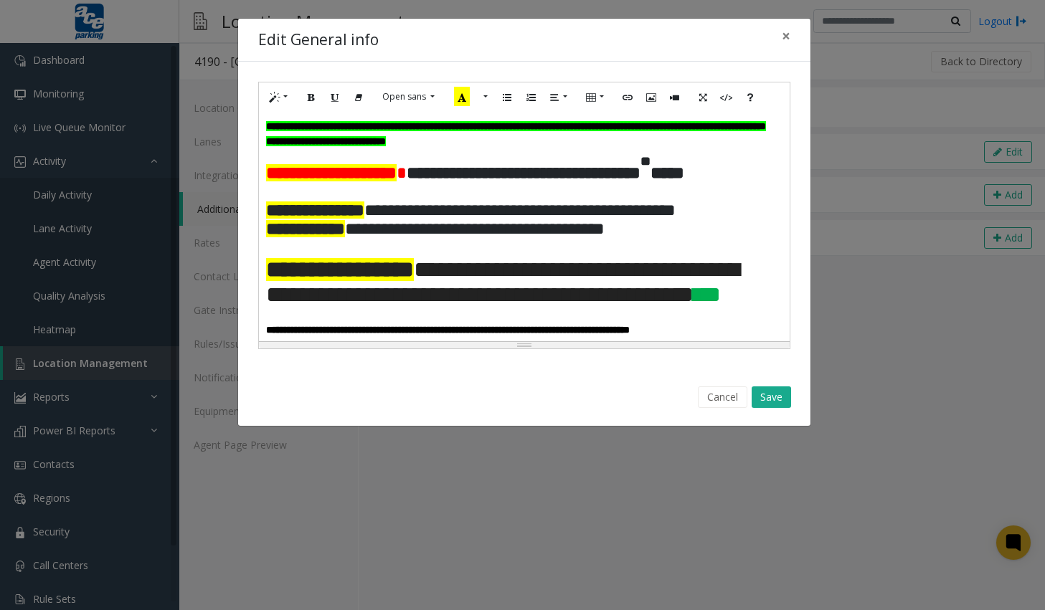
click at [648, 143] on p "**********" at bounding box center [524, 134] width 516 height 30
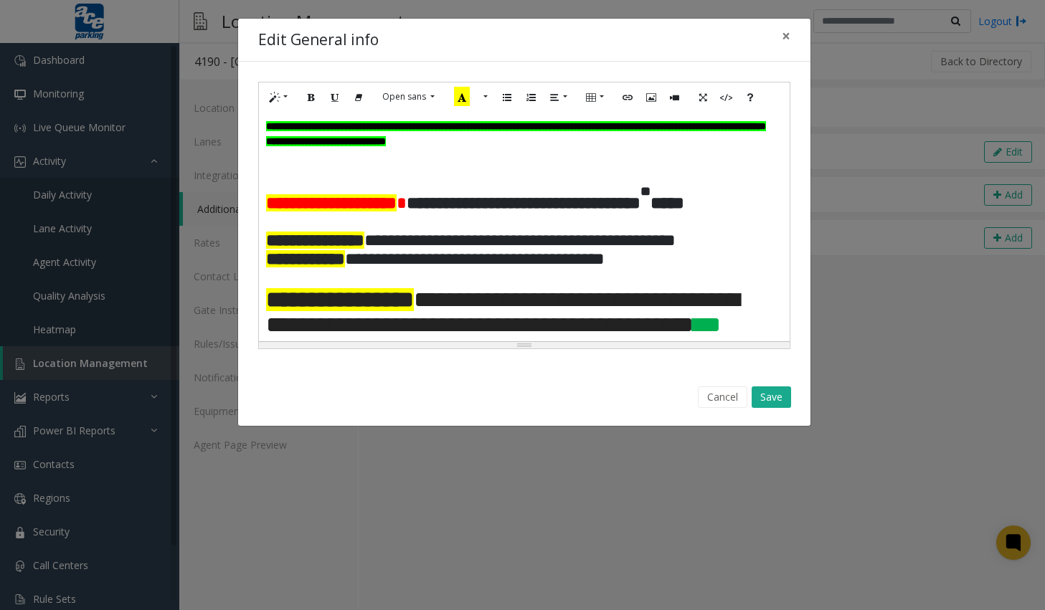
paste div
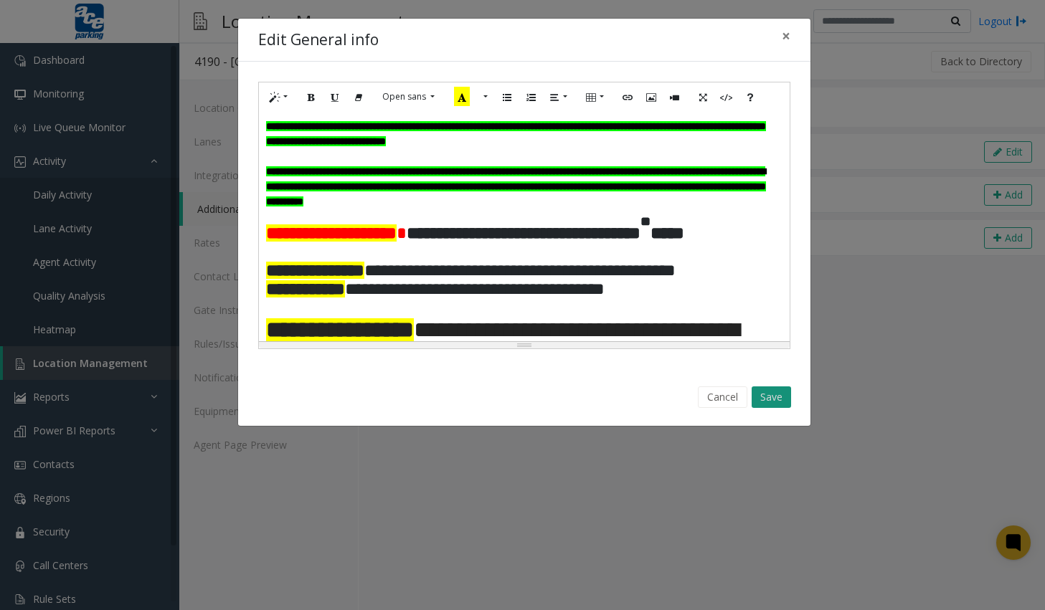
click at [769, 402] on button "Save" at bounding box center [771, 398] width 39 height 22
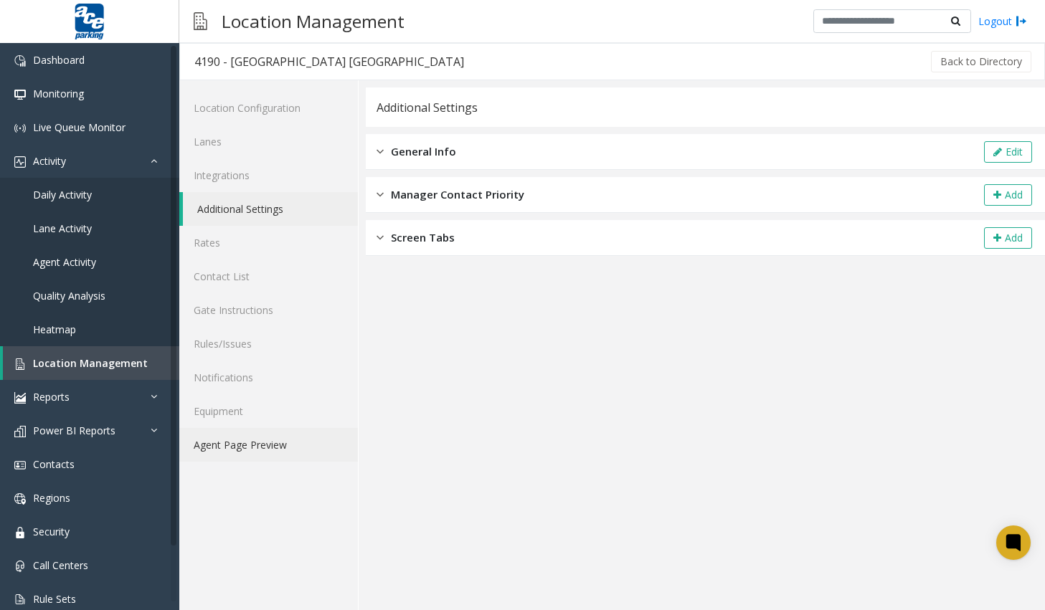
click at [204, 452] on link "Agent Page Preview" at bounding box center [268, 445] width 179 height 34
